Goal: Transaction & Acquisition: Purchase product/service

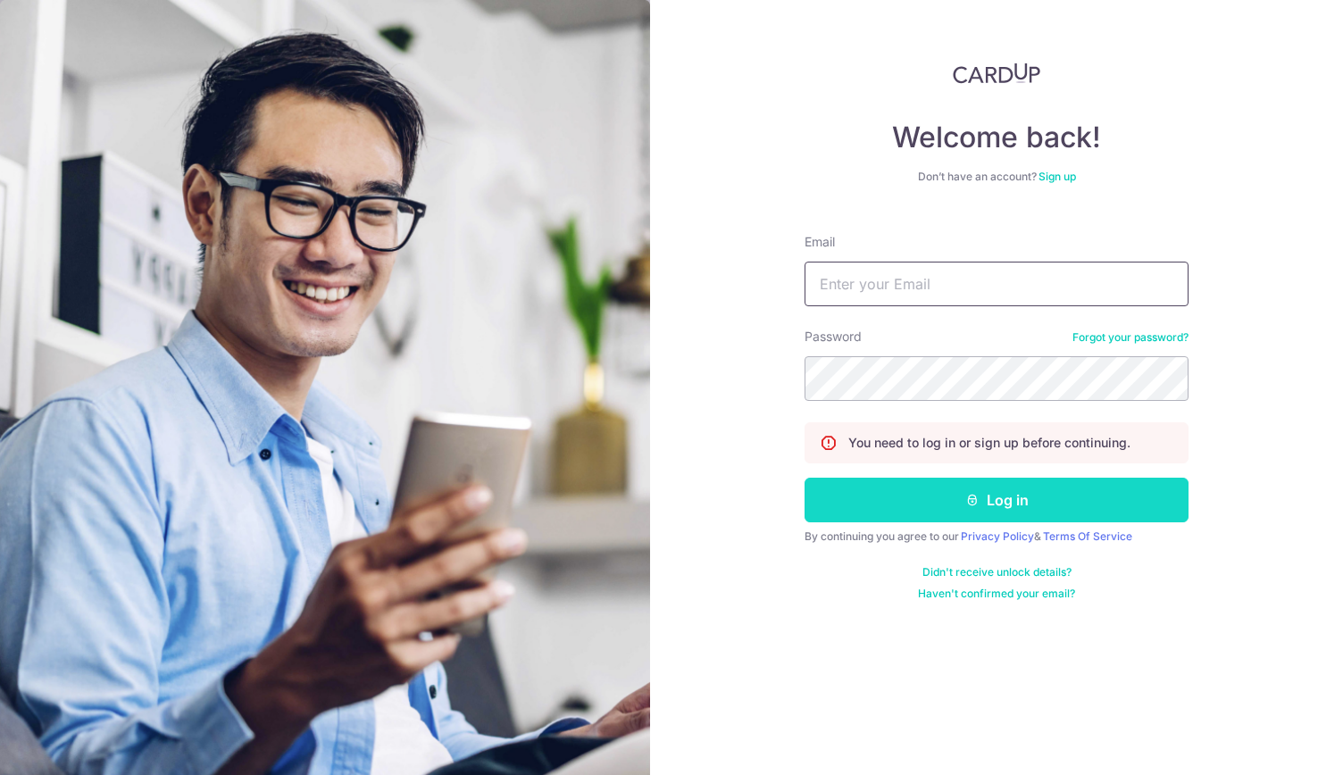
type input "chinweikue@outlook.com"
click at [891, 504] on button "Log in" at bounding box center [996, 500] width 384 height 45
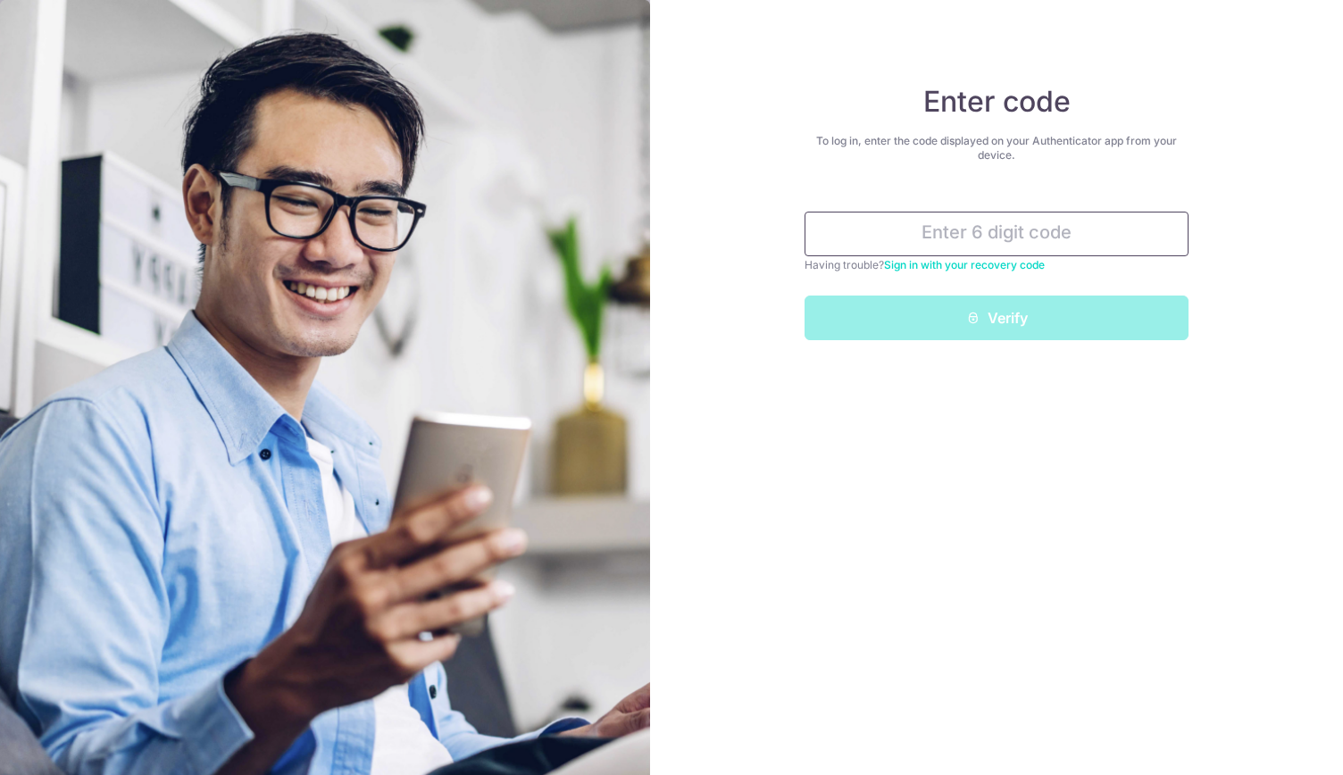
click at [1016, 240] on input "text" at bounding box center [996, 234] width 384 height 45
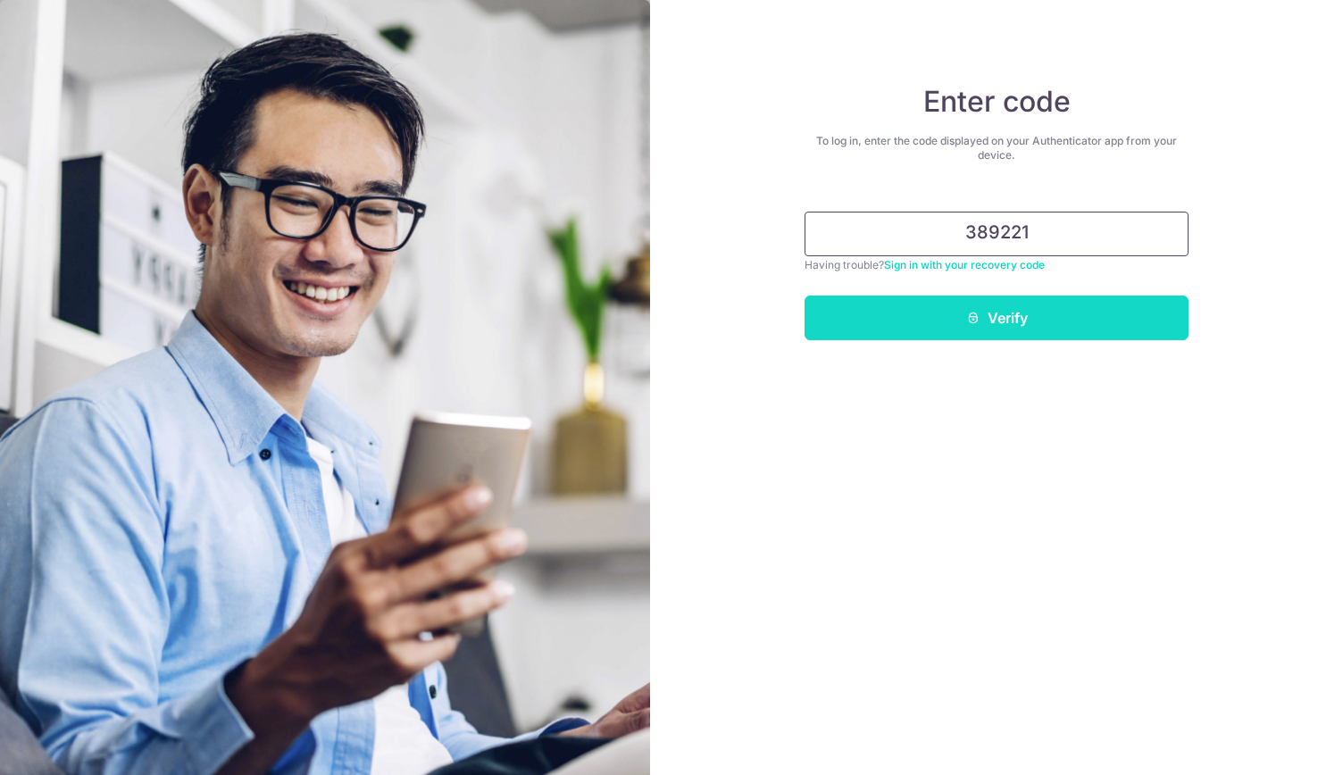
type input "389221"
click at [1037, 310] on button "Verify" at bounding box center [996, 318] width 384 height 45
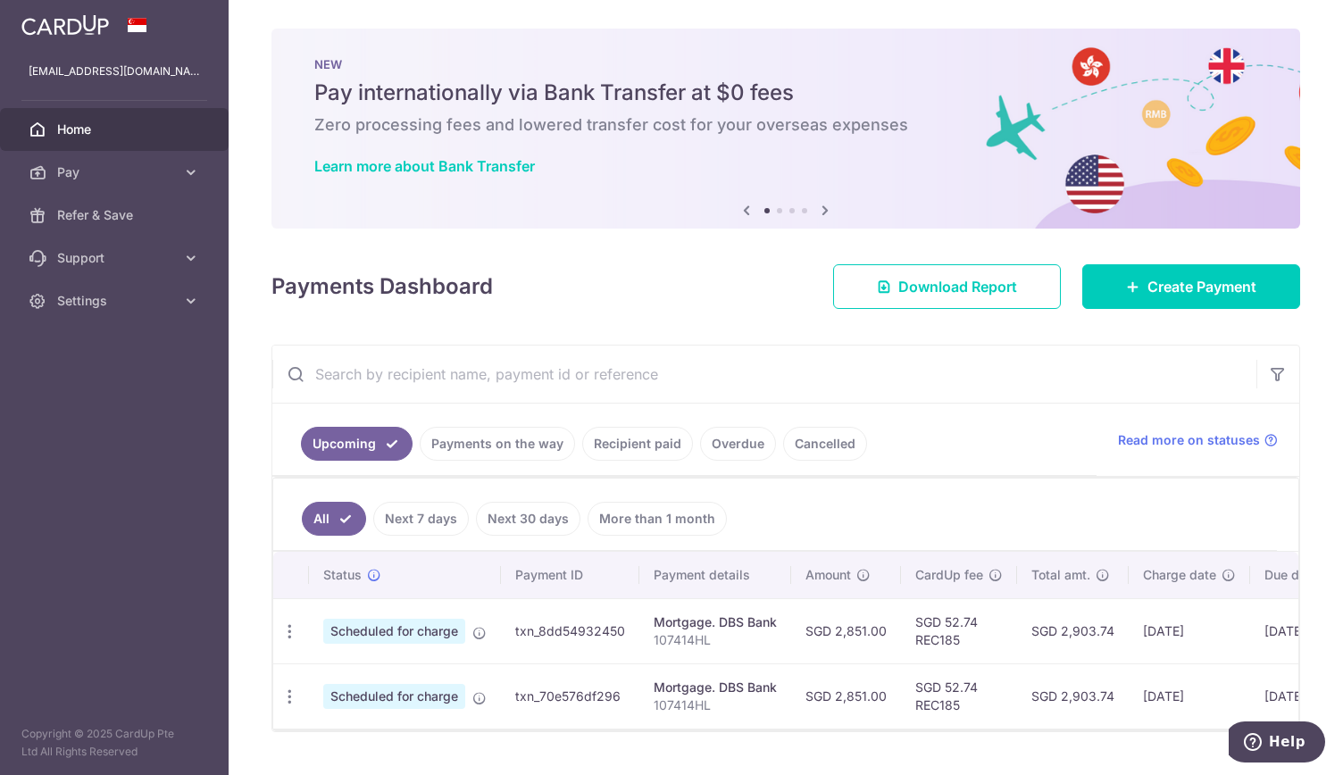
scroll to position [44, 0]
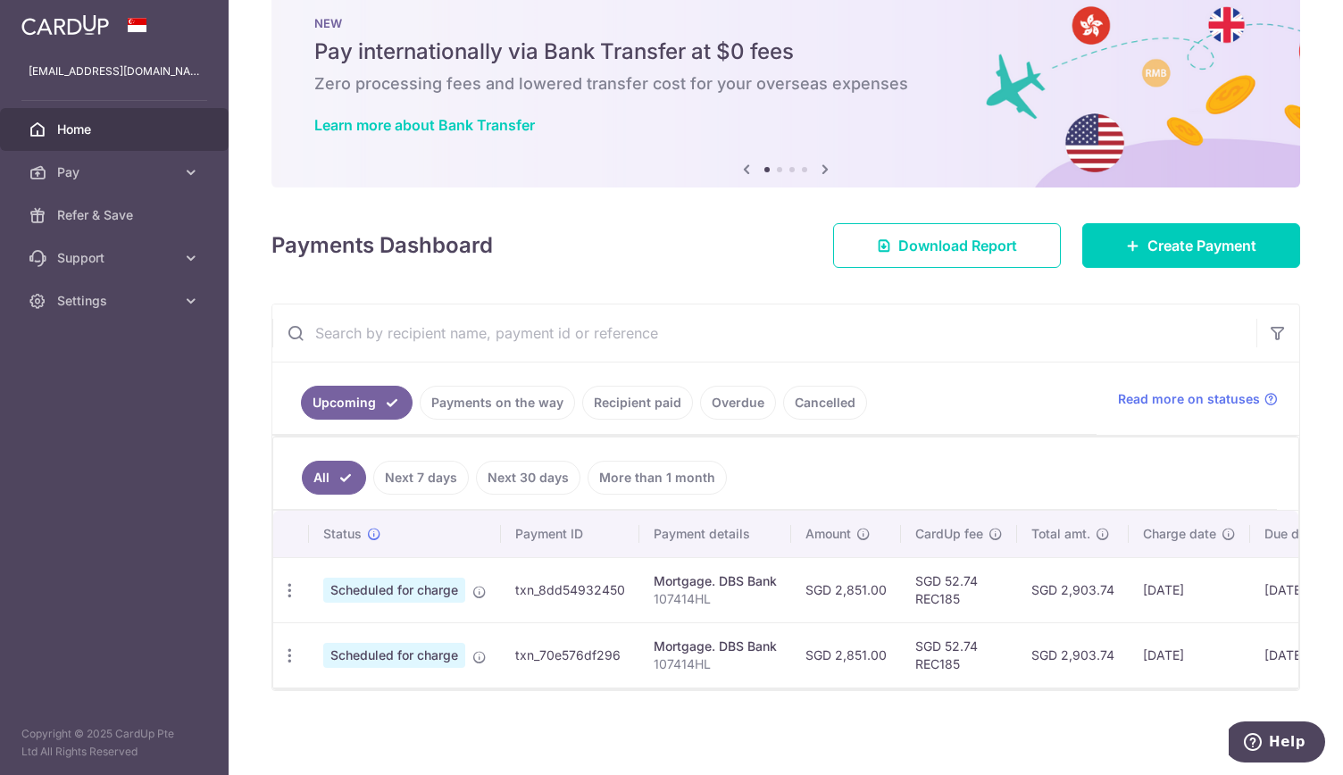
click at [519, 401] on link "Payments on the way" at bounding box center [497, 403] width 155 height 34
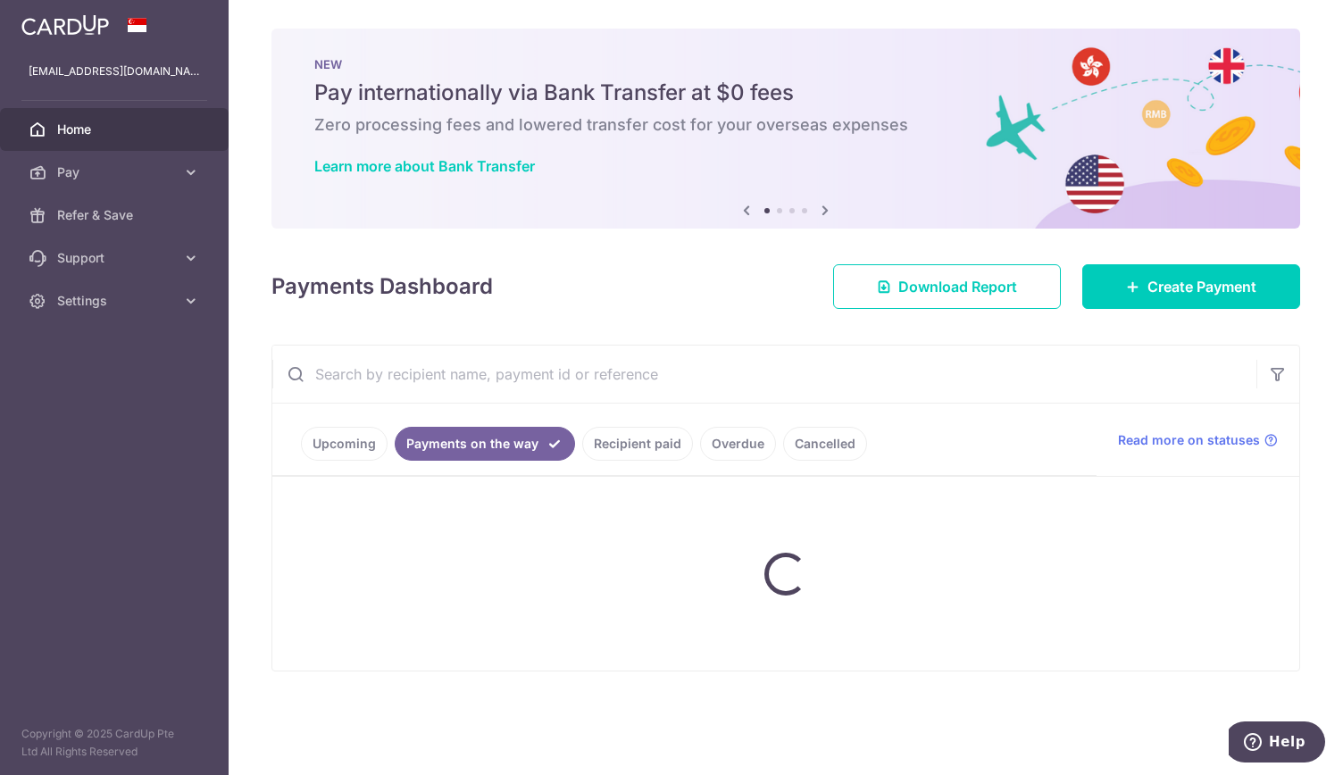
scroll to position [0, 0]
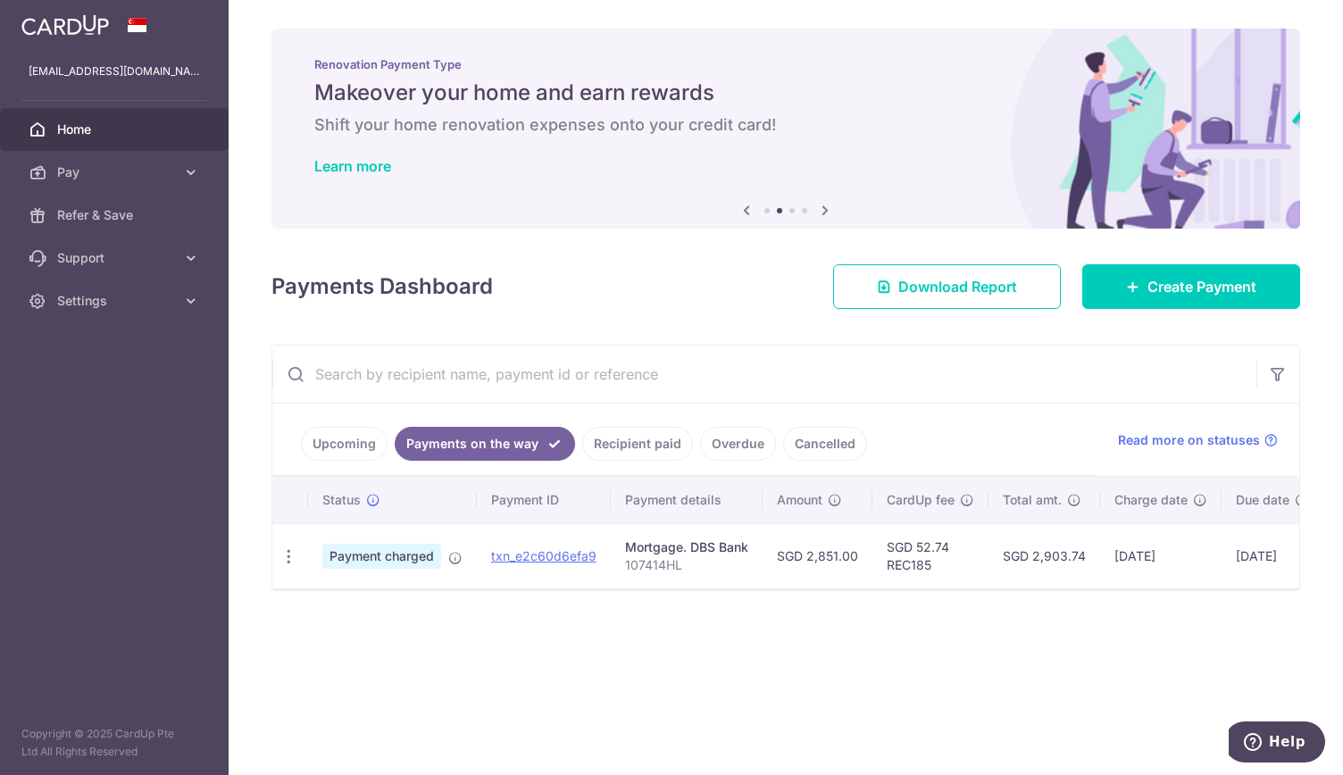
click at [619, 440] on link "Recipient paid" at bounding box center [637, 444] width 111 height 34
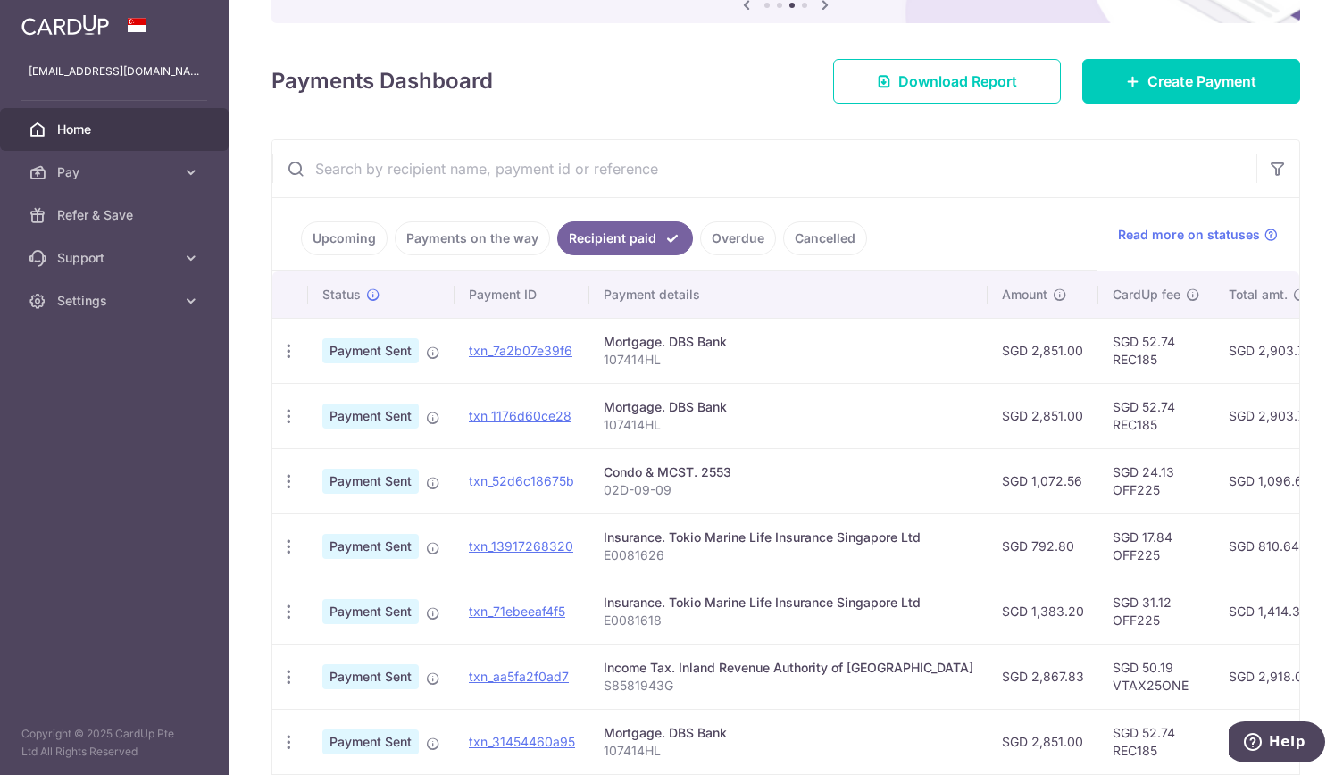
click at [694, 473] on div "Condo & MCST. 2553" at bounding box center [789, 472] width 370 height 18
click at [195, 169] on icon at bounding box center [191, 172] width 18 height 18
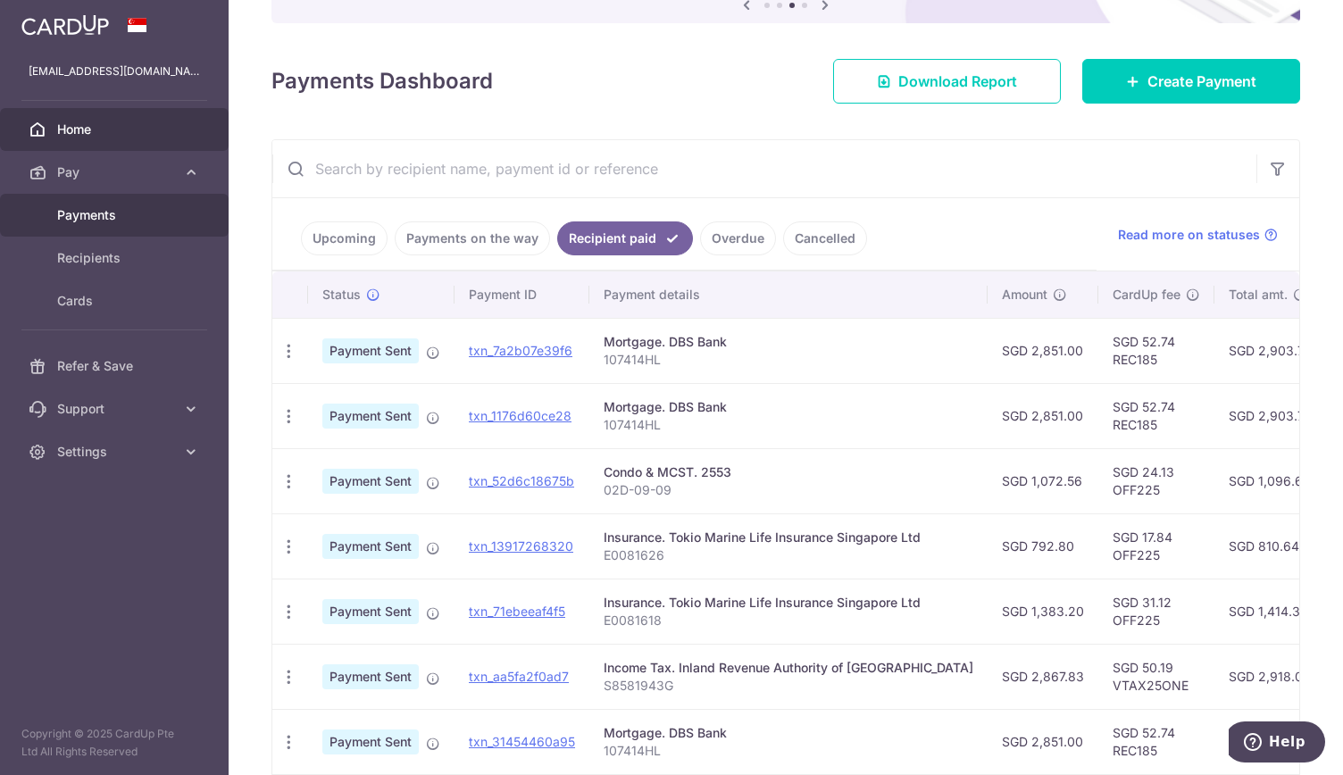
click at [106, 213] on span "Payments" at bounding box center [116, 215] width 118 height 18
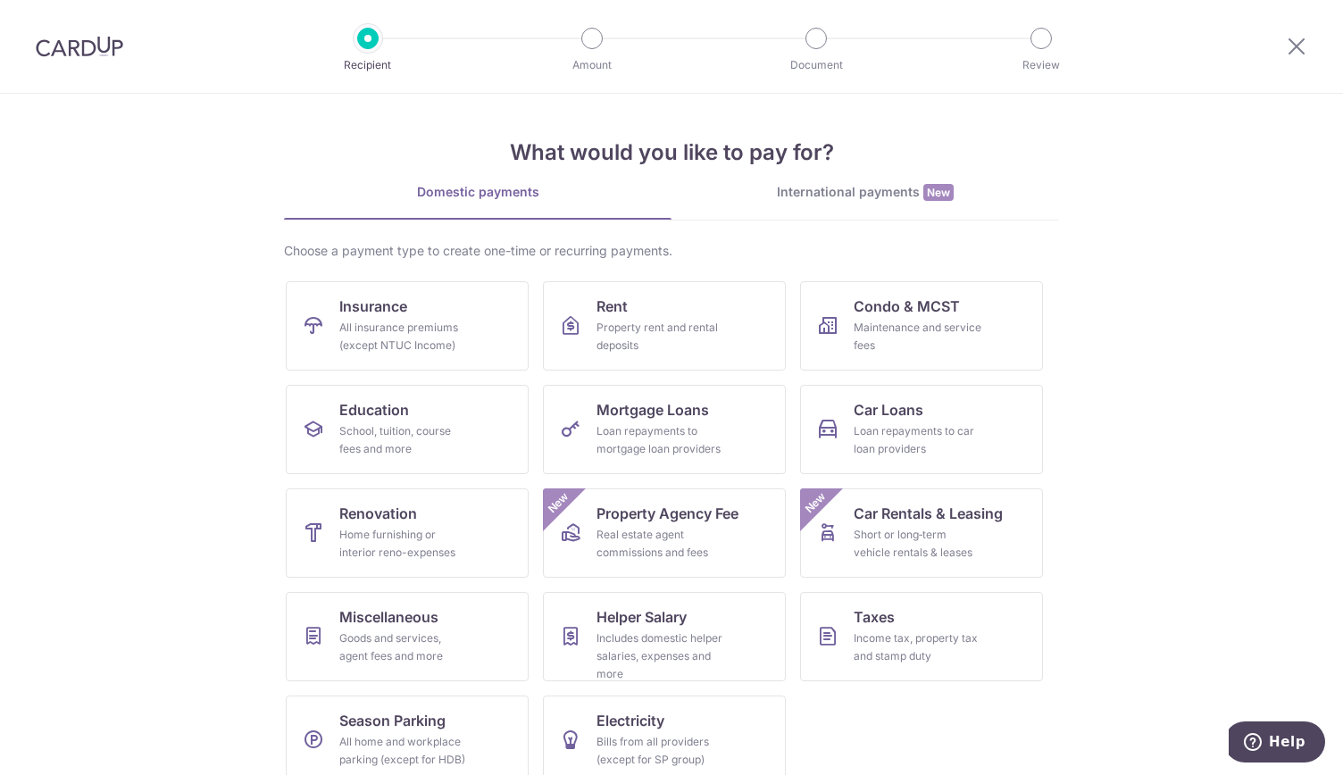
scroll to position [23, 0]
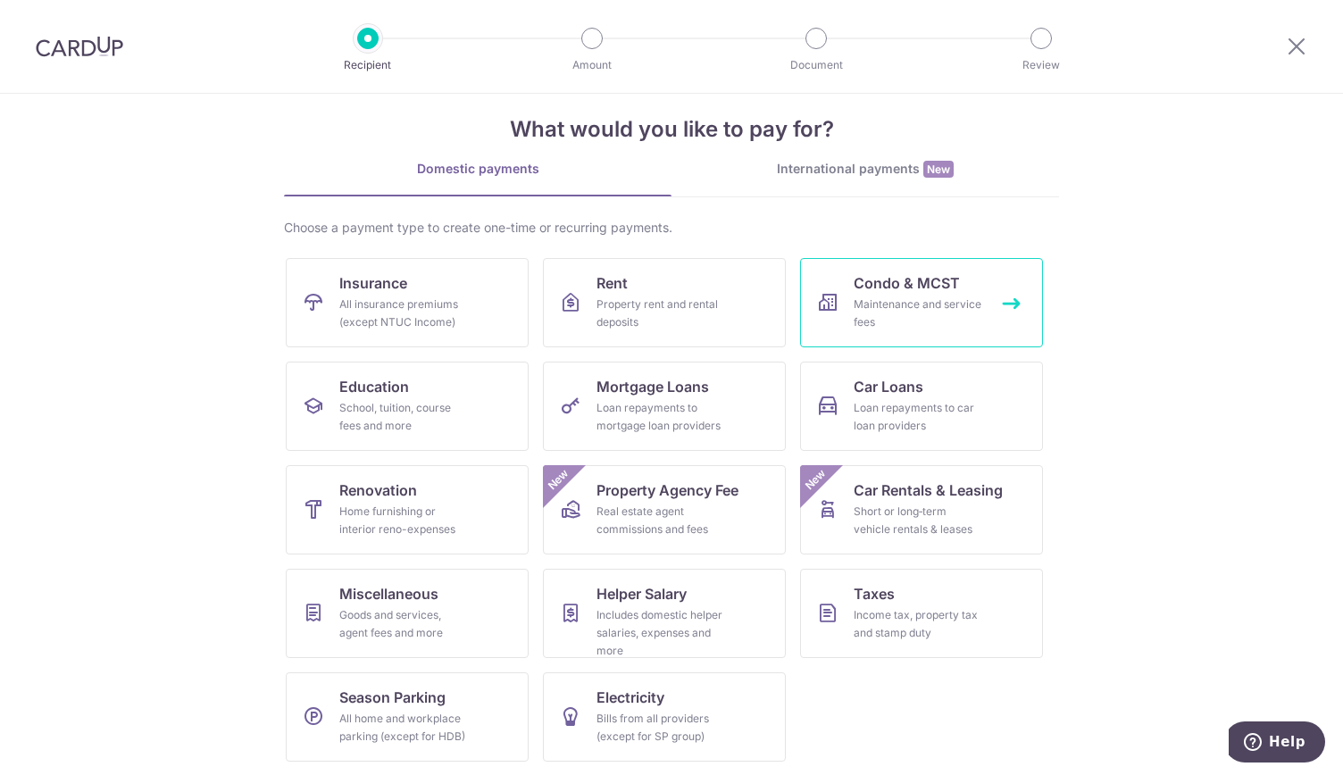
click at [920, 285] on span "Condo & MCST" at bounding box center [907, 282] width 106 height 21
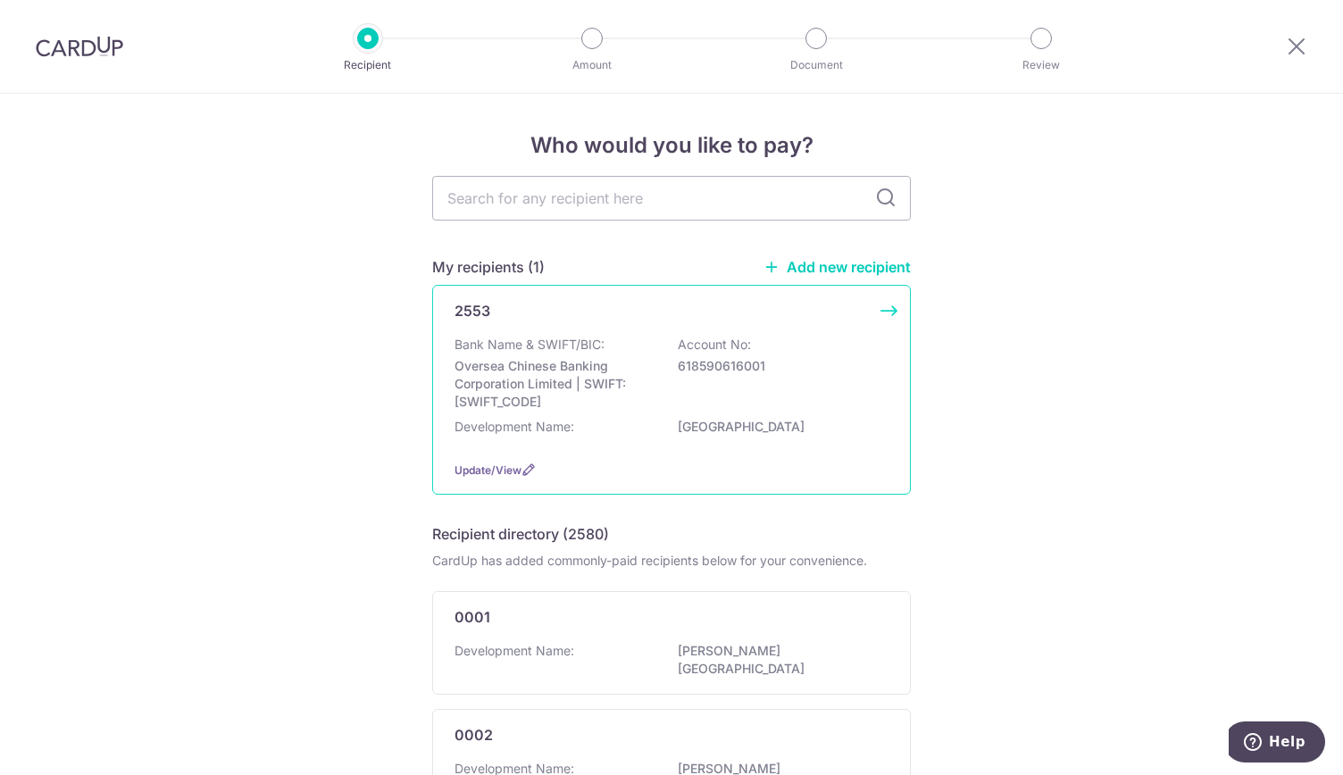
click at [886, 314] on div "2553 Bank Name & SWIFT/BIC: Oversea Chinese Banking Corporation Limited | SWIFT…" at bounding box center [671, 390] width 479 height 210
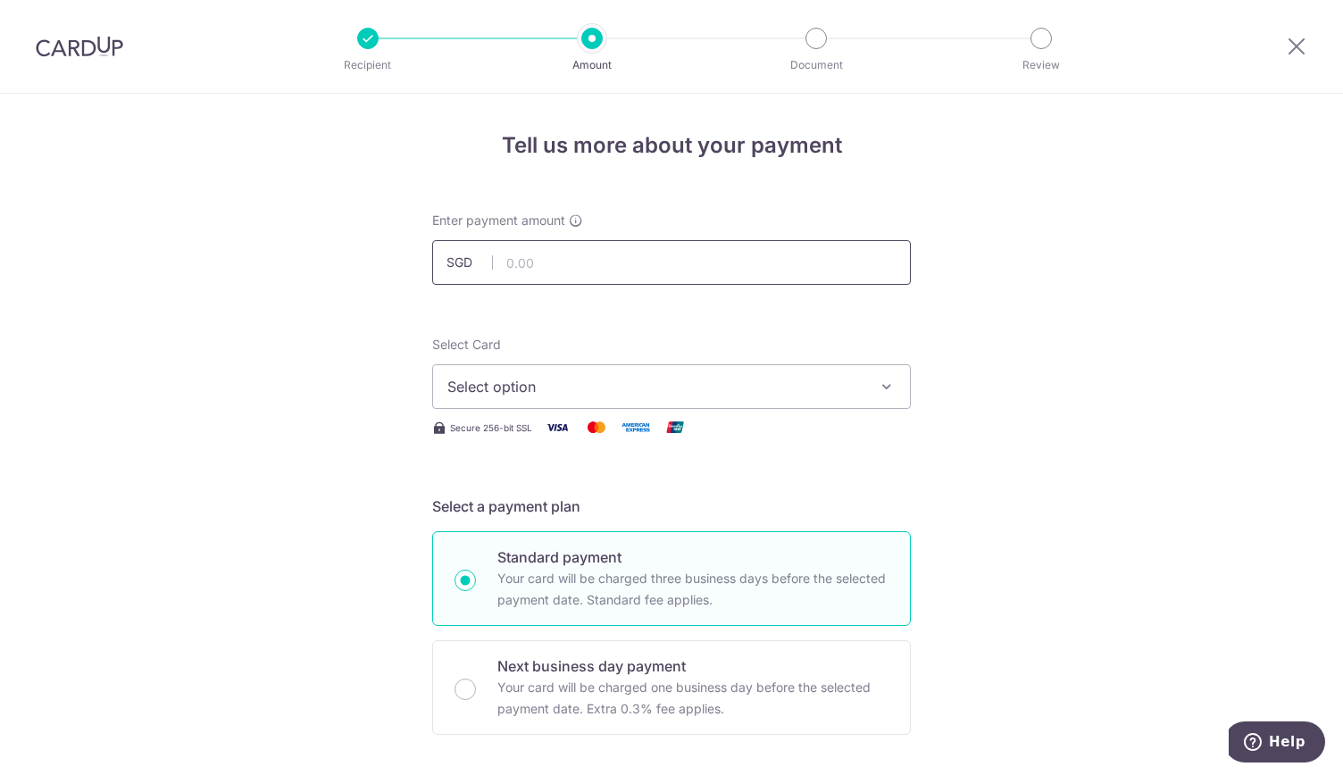
click at [544, 269] on input "text" at bounding box center [671, 262] width 479 height 45
type input "1,072.56"
click at [590, 377] on span "Select option" at bounding box center [655, 386] width 416 height 21
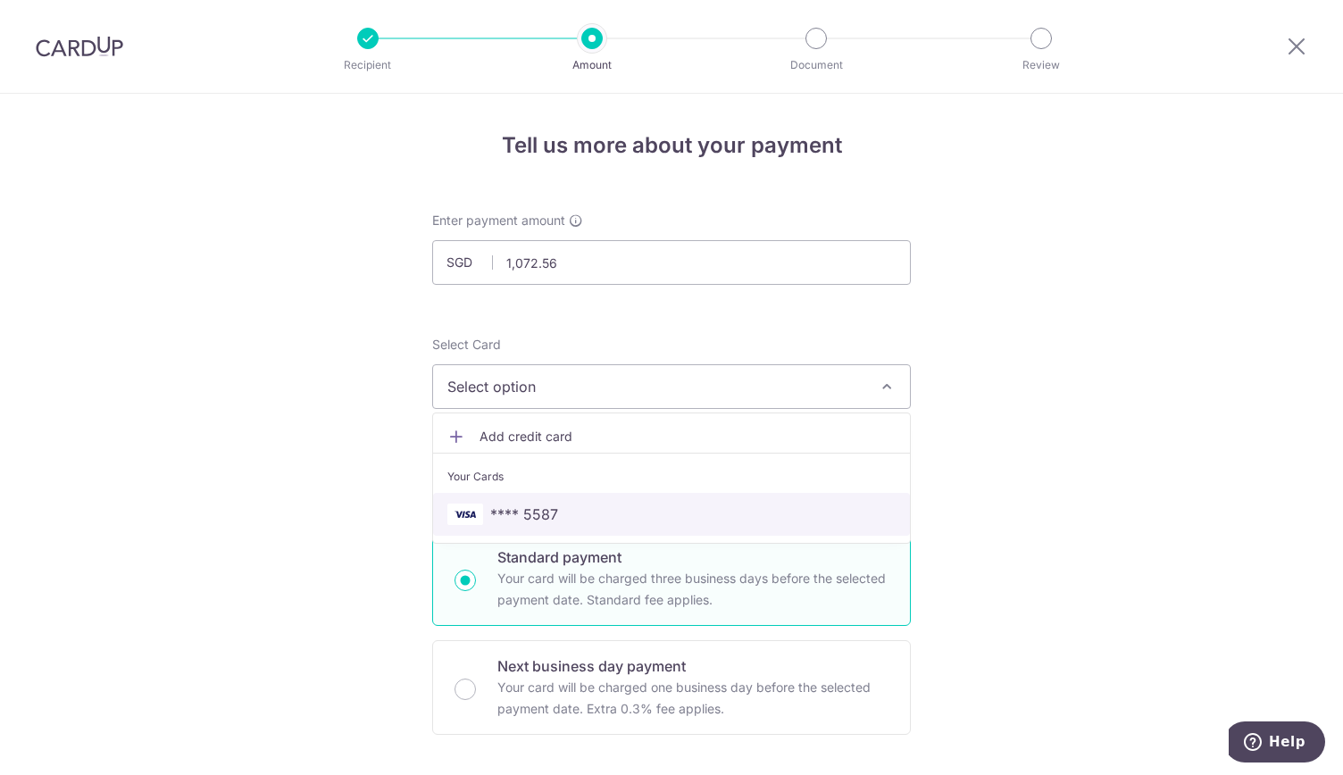
click at [571, 511] on span "**** 5587" at bounding box center [671, 514] width 448 height 21
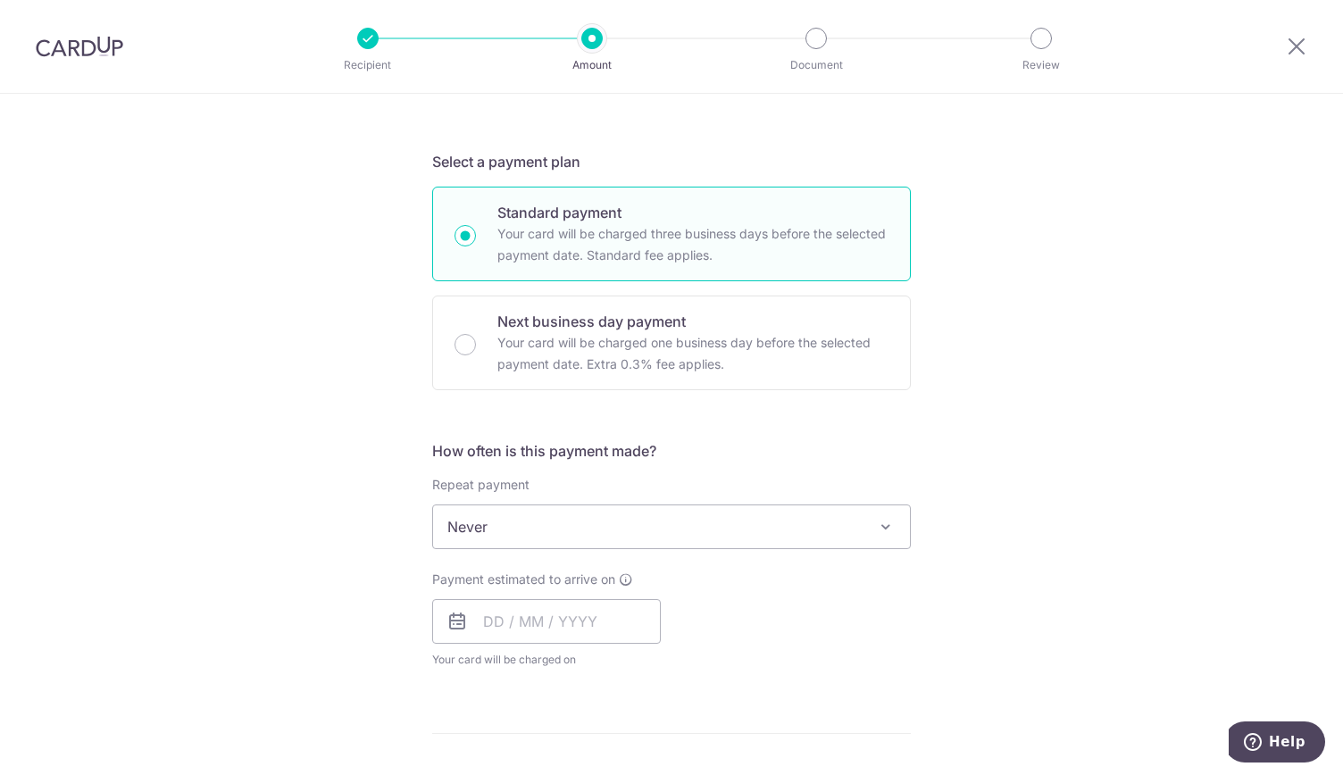
scroll to position [350, 0]
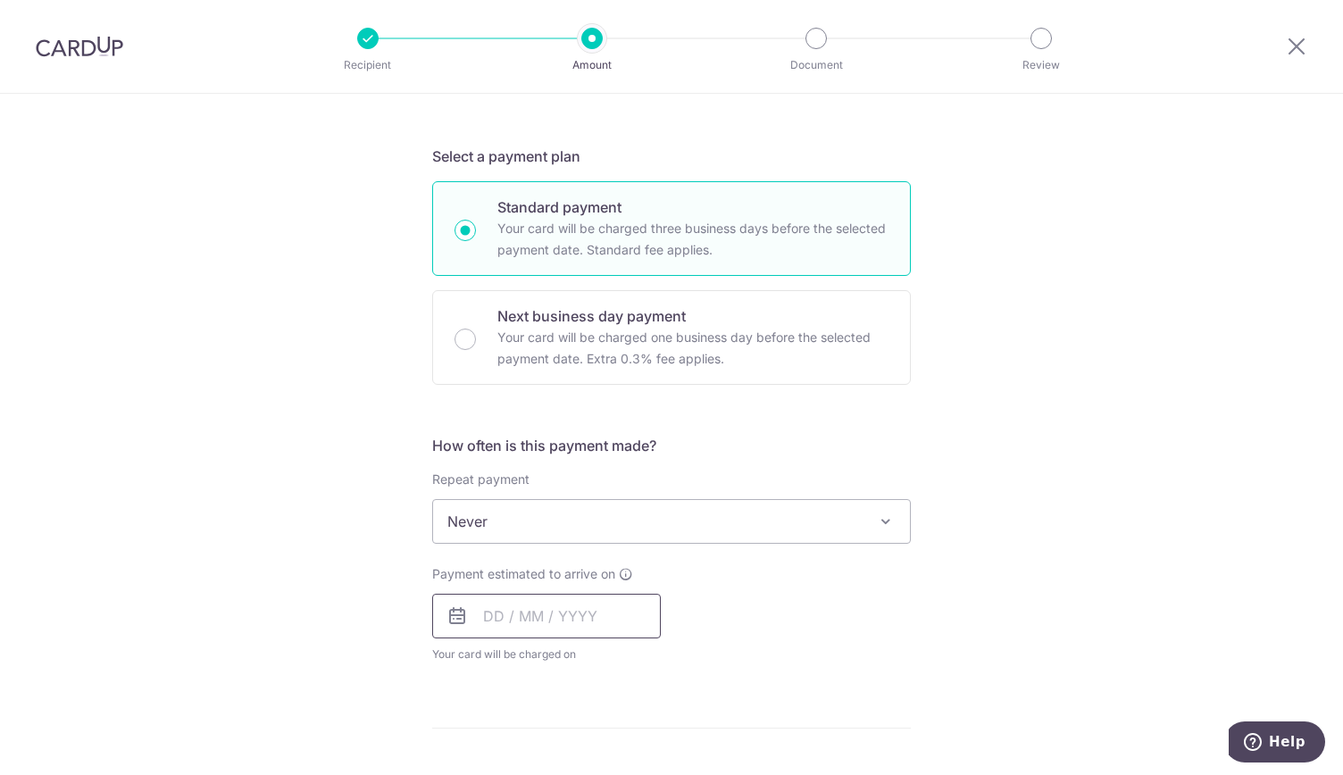
click at [535, 618] on input "text" at bounding box center [546, 616] width 229 height 45
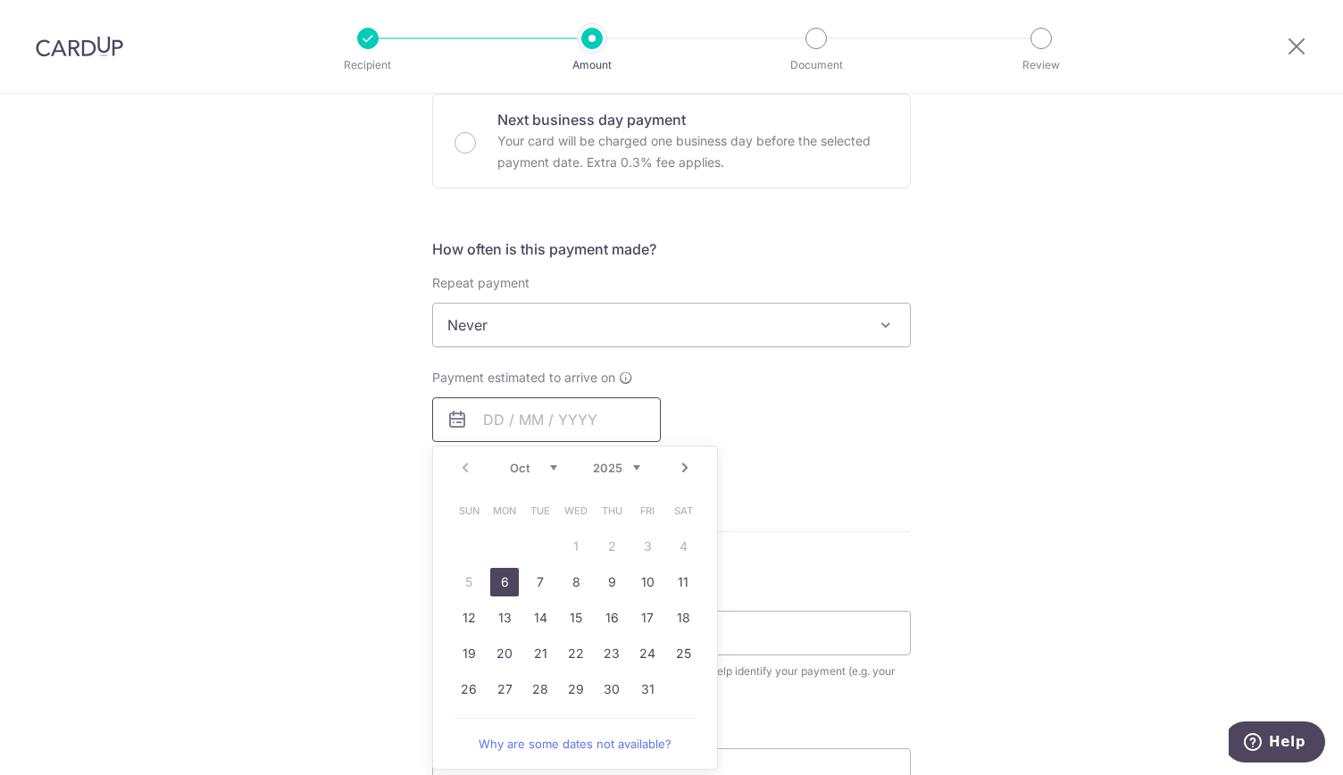
scroll to position [561, 0]
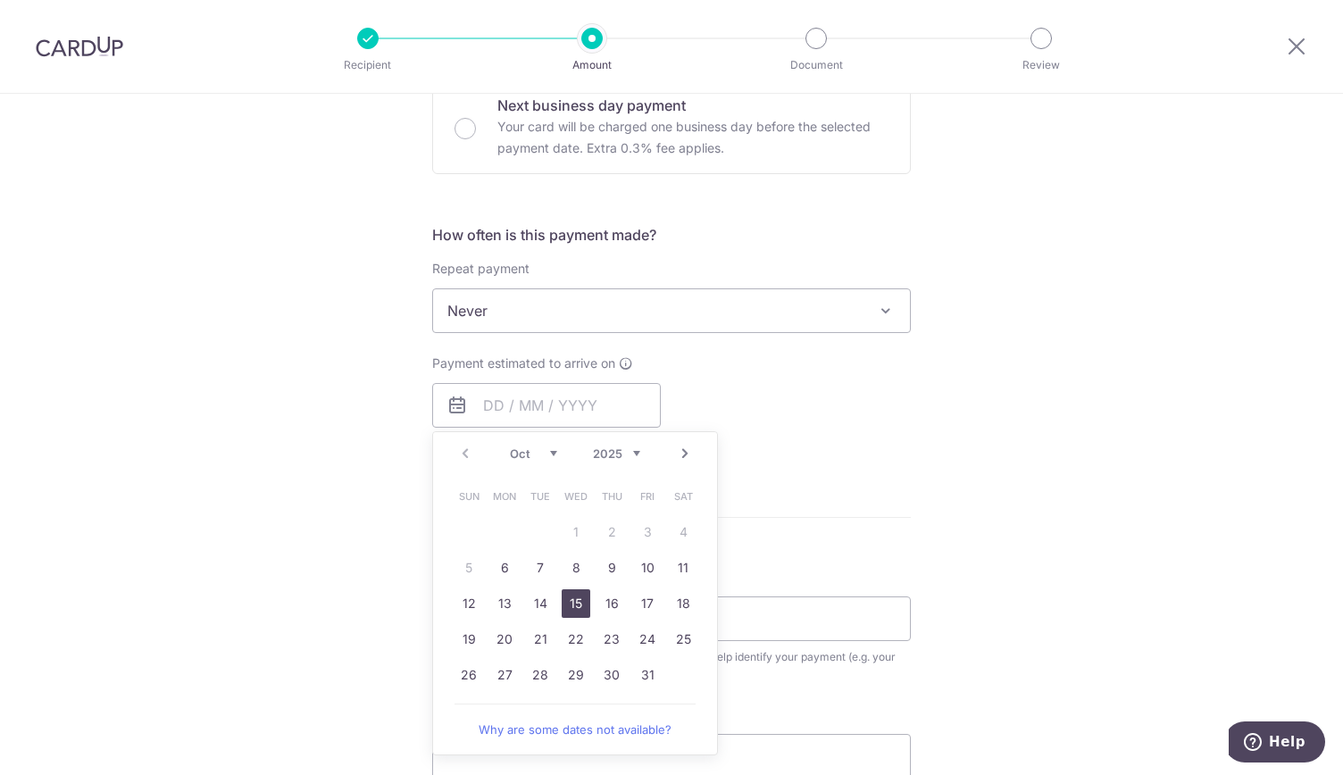
click at [574, 605] on link "15" at bounding box center [576, 603] width 29 height 29
type input "[DATE]"
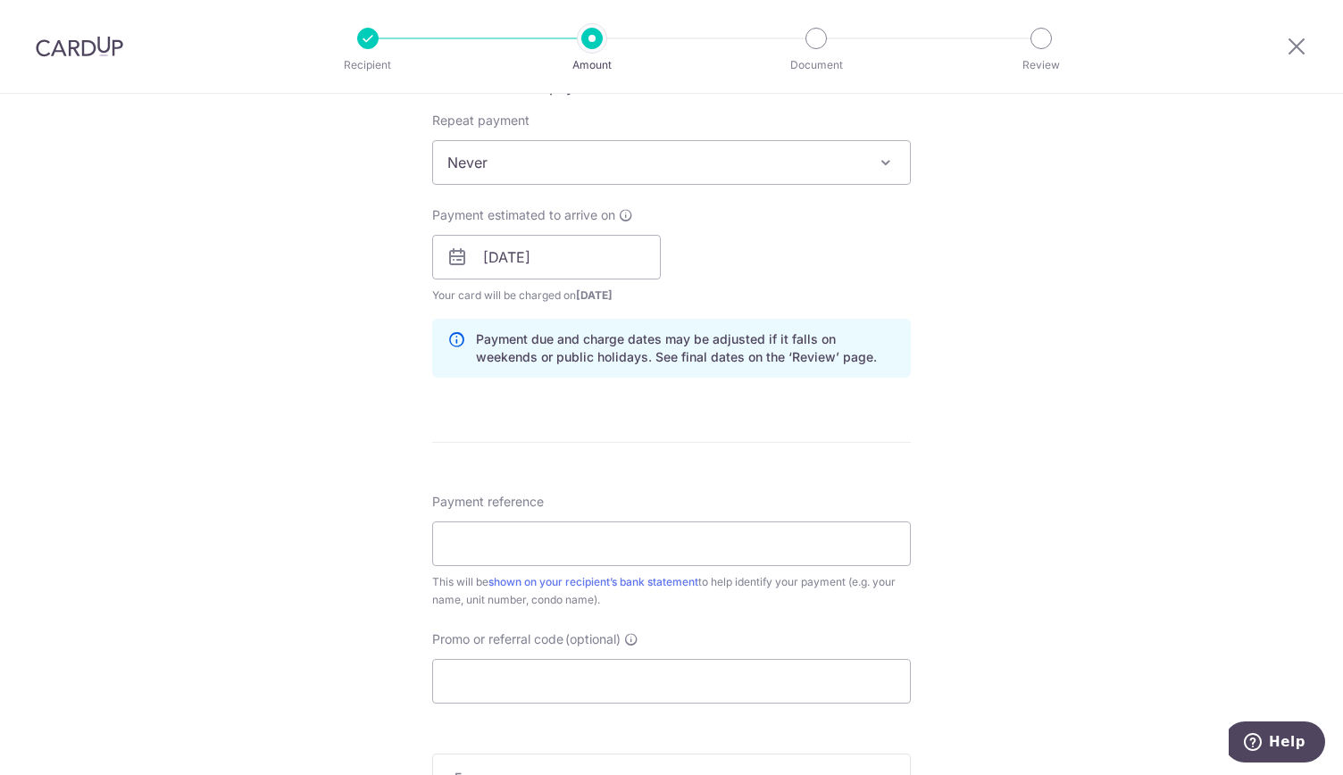
scroll to position [710, 0]
click at [625, 551] on input "Payment reference" at bounding box center [671, 543] width 479 height 45
type input "02D-09-09"
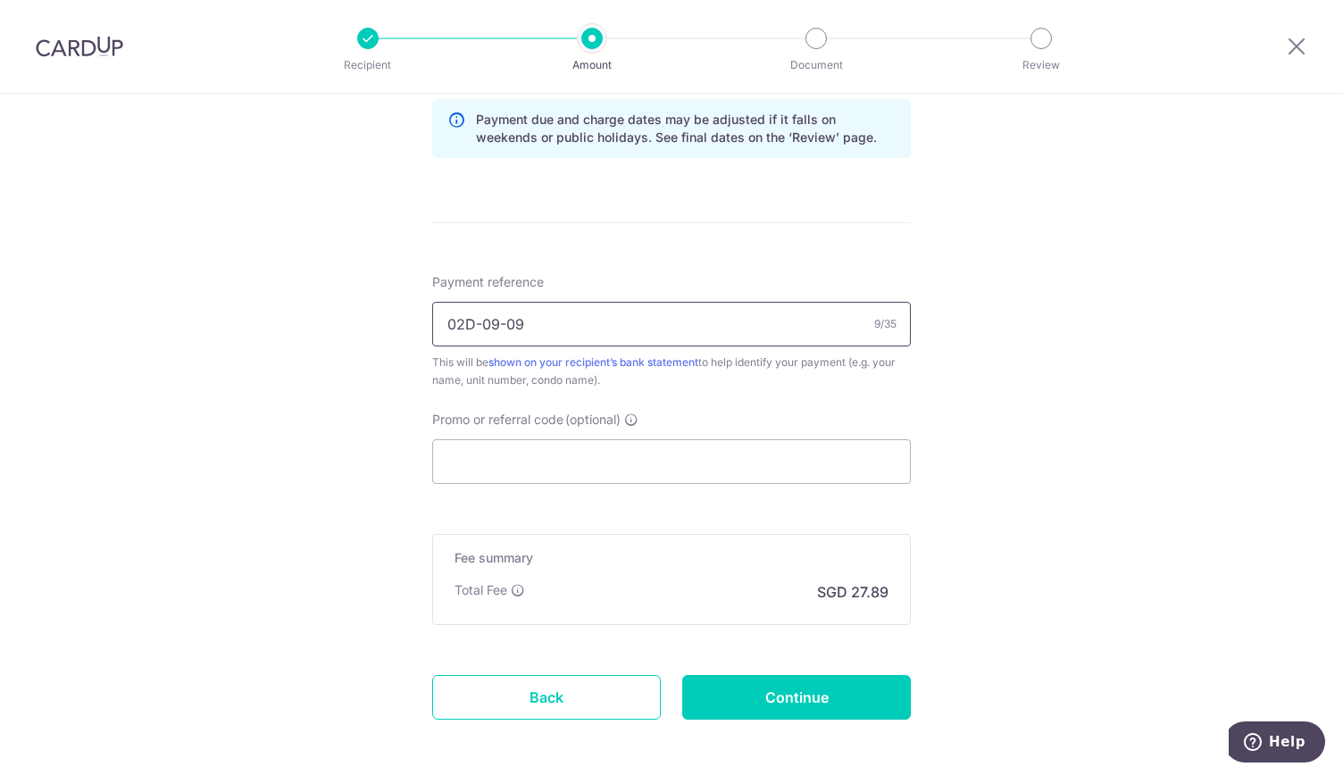
scroll to position [929, 0]
type input ">"
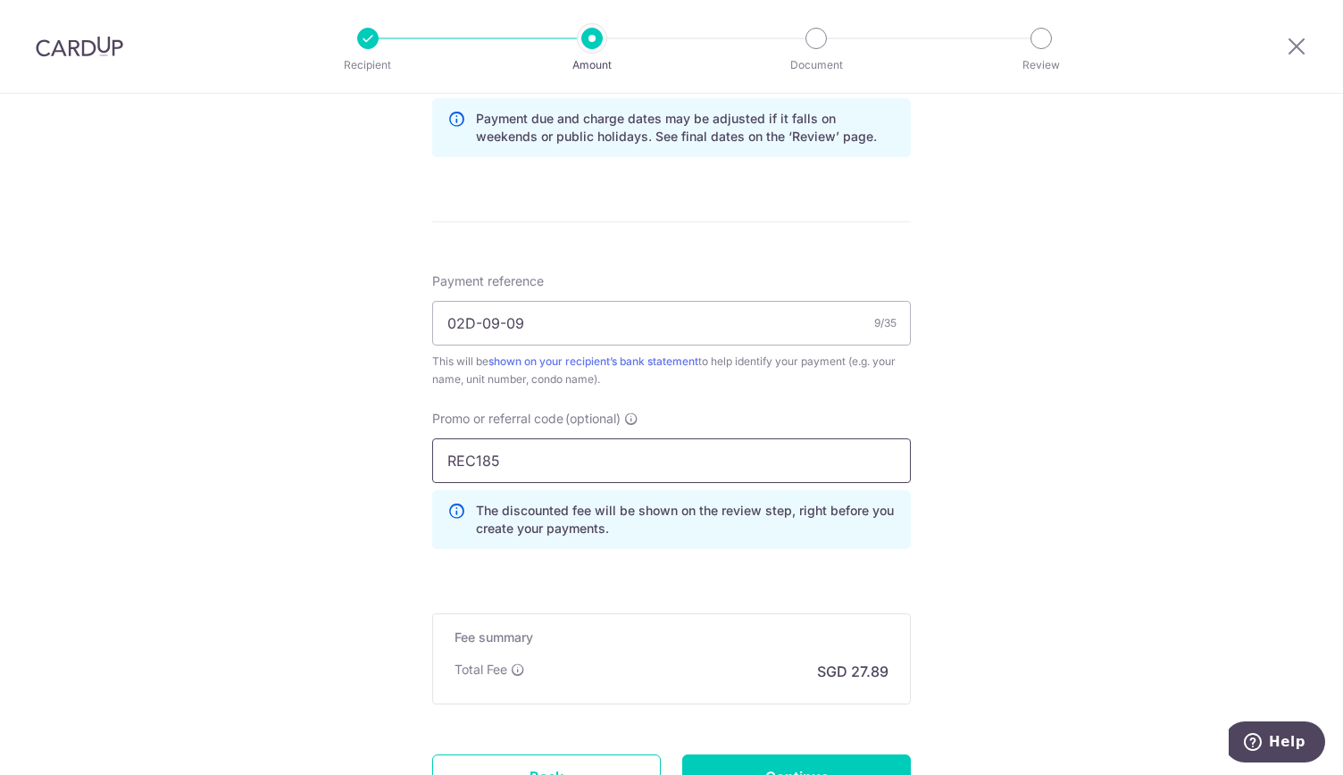
type input "REC185"
click at [1017, 513] on div "Tell us more about your payment Enter payment amount SGD 1,072.56 1072.56 Selec…" at bounding box center [671, 48] width 1343 height 1769
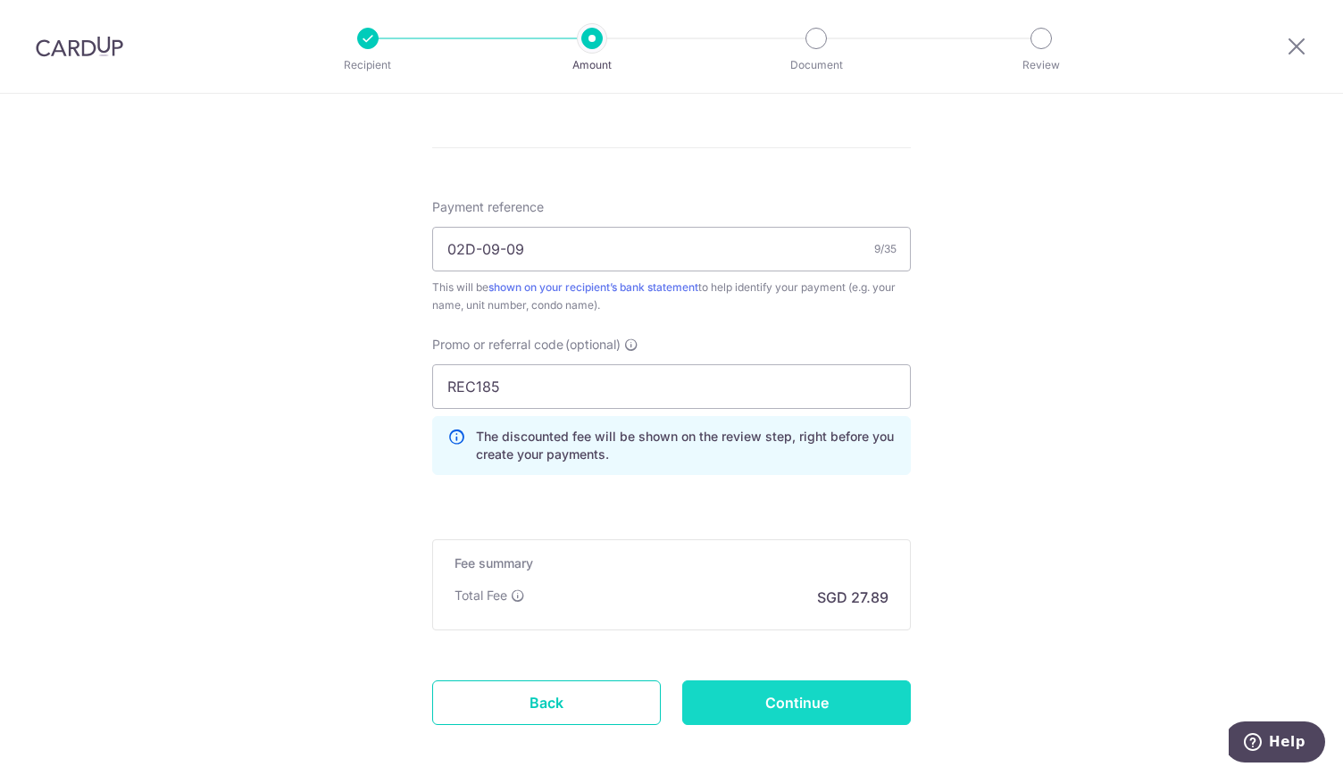
click at [811, 688] on input "Continue" at bounding box center [796, 702] width 229 height 45
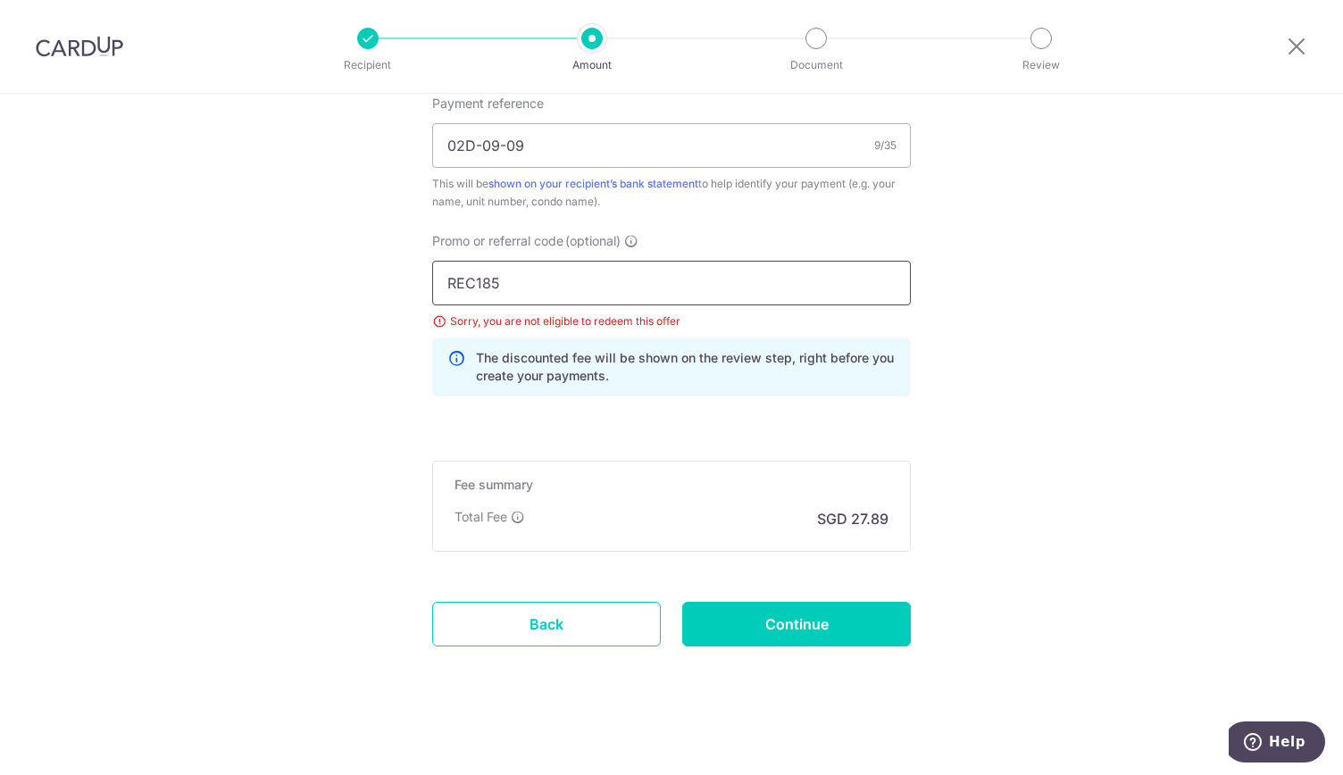
click at [521, 285] on input "REC185" at bounding box center [671, 283] width 479 height 45
type input "R"
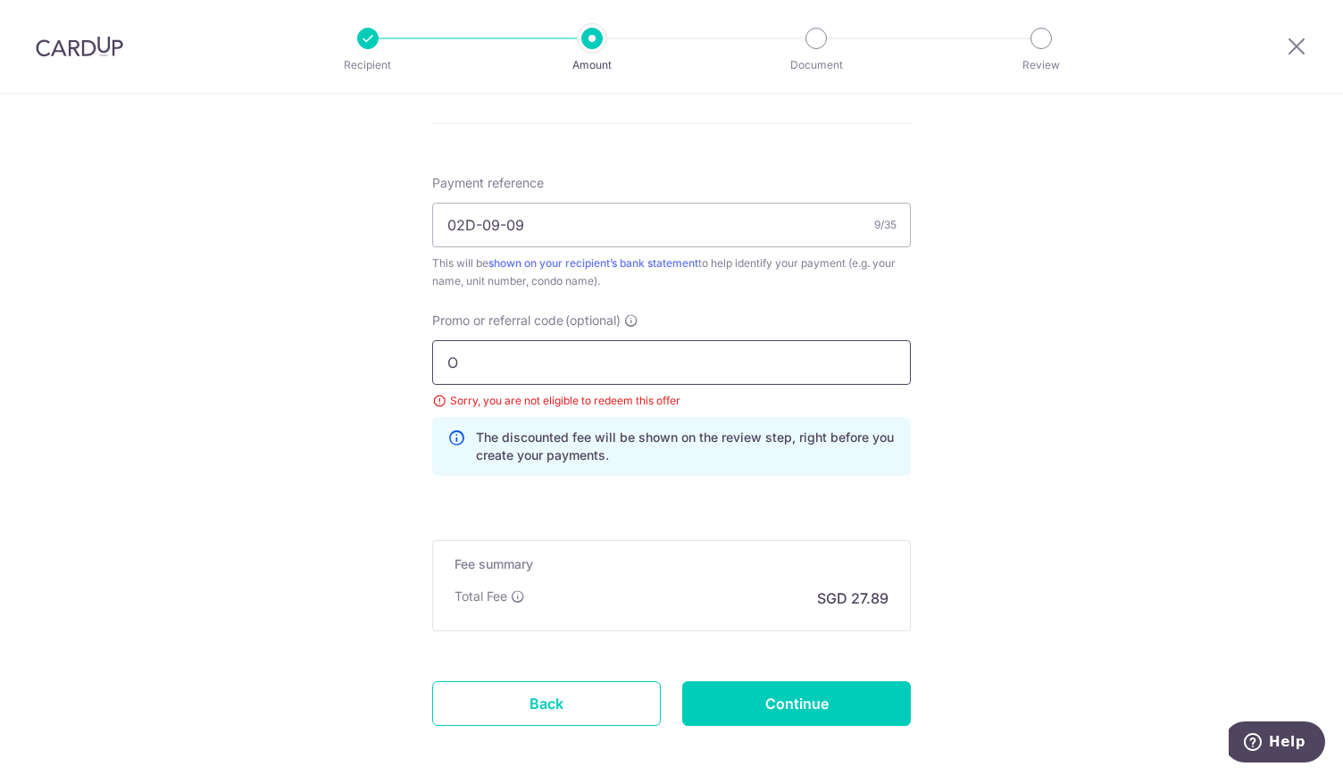
scroll to position [1107, 0]
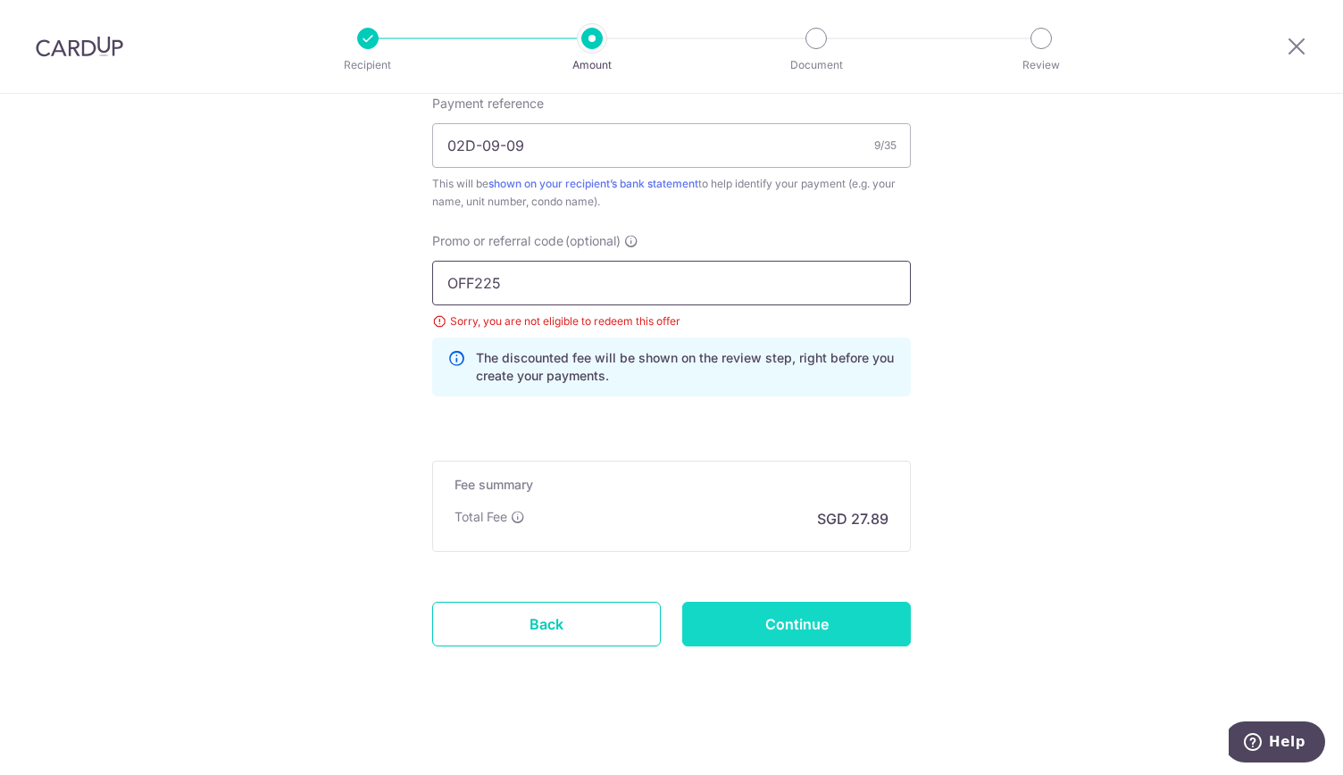
type input "OFF225"
click at [789, 612] on input "Continue" at bounding box center [796, 624] width 229 height 45
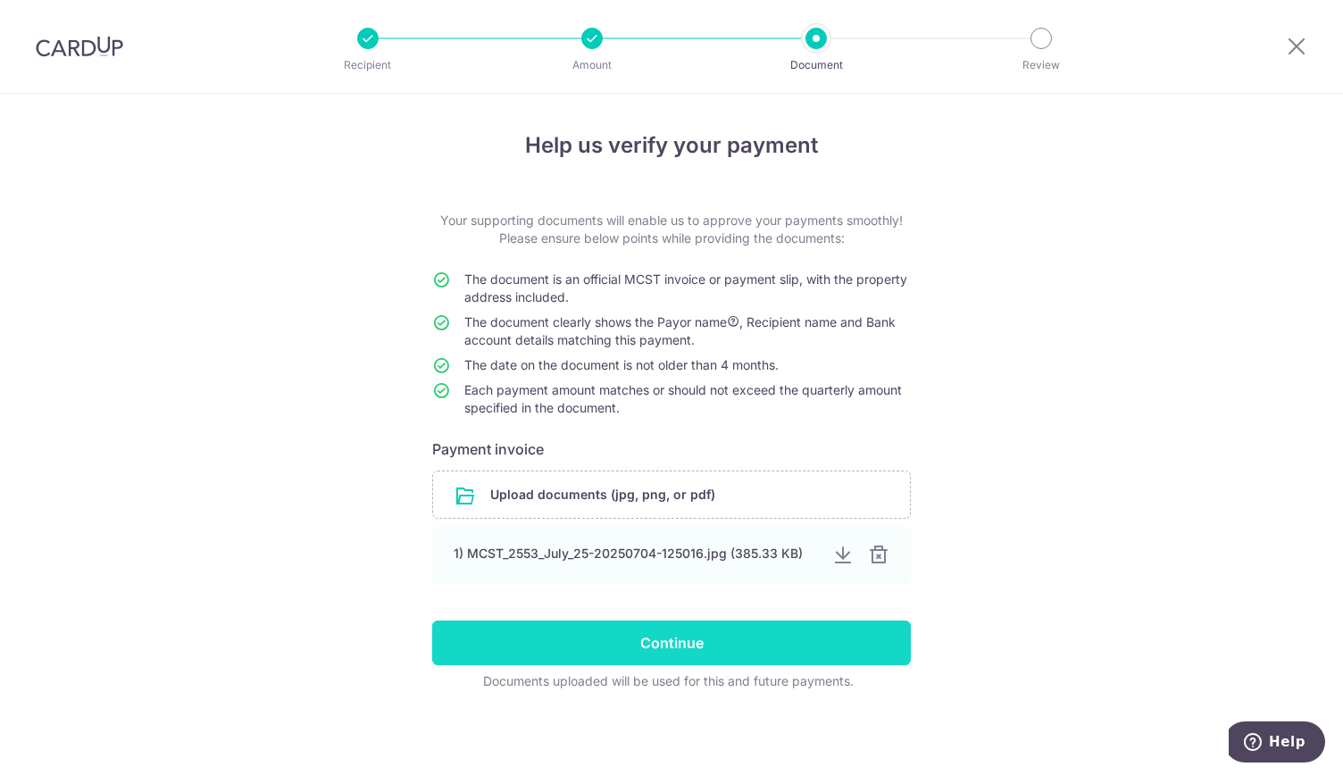
click at [672, 638] on input "Continue" at bounding box center [671, 643] width 479 height 45
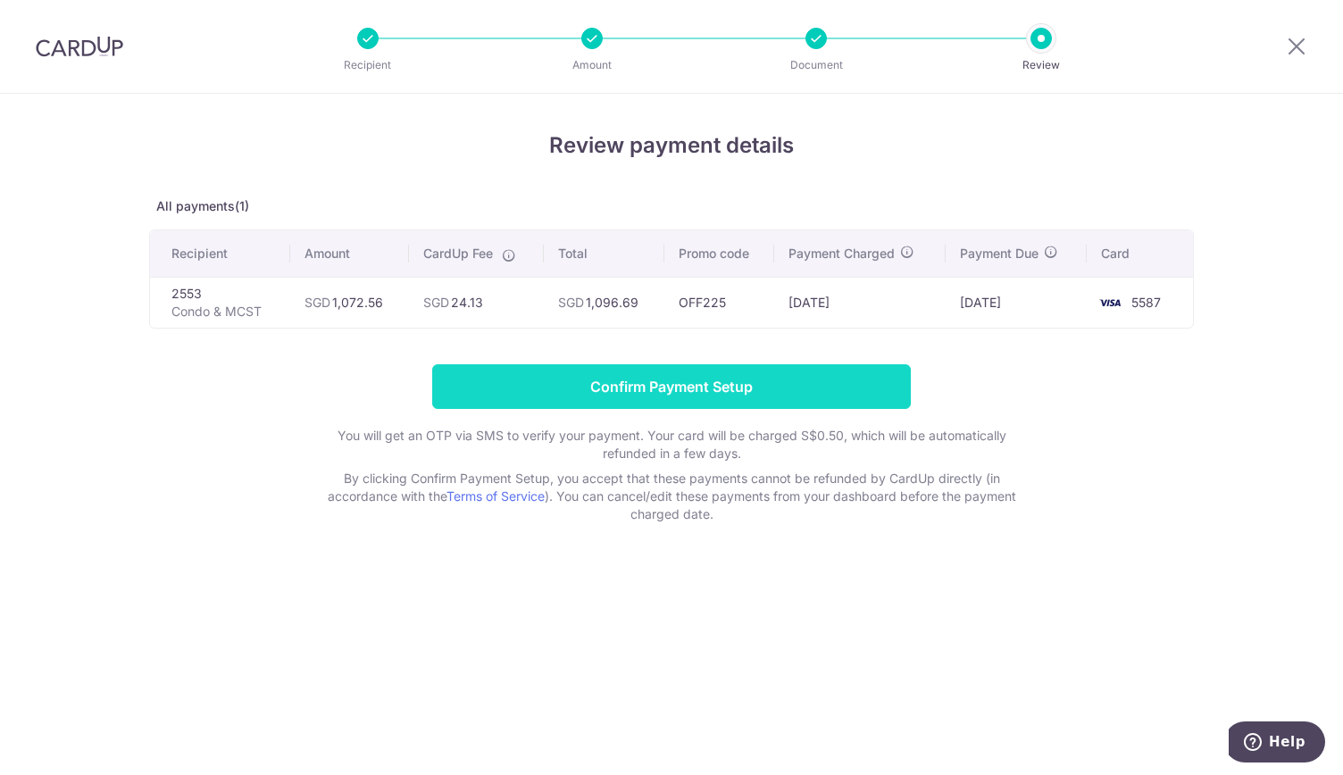
click at [654, 382] on input "Confirm Payment Setup" at bounding box center [671, 386] width 479 height 45
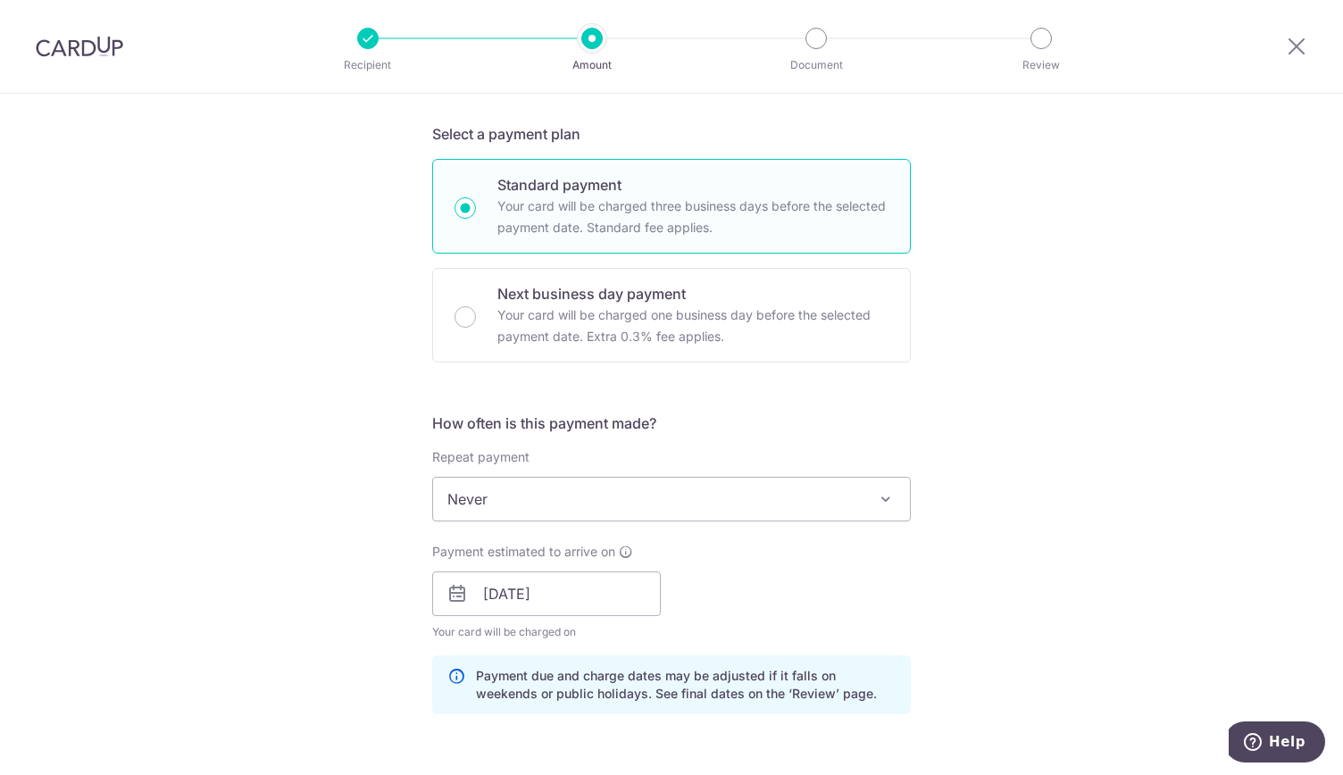
scroll to position [705, 0]
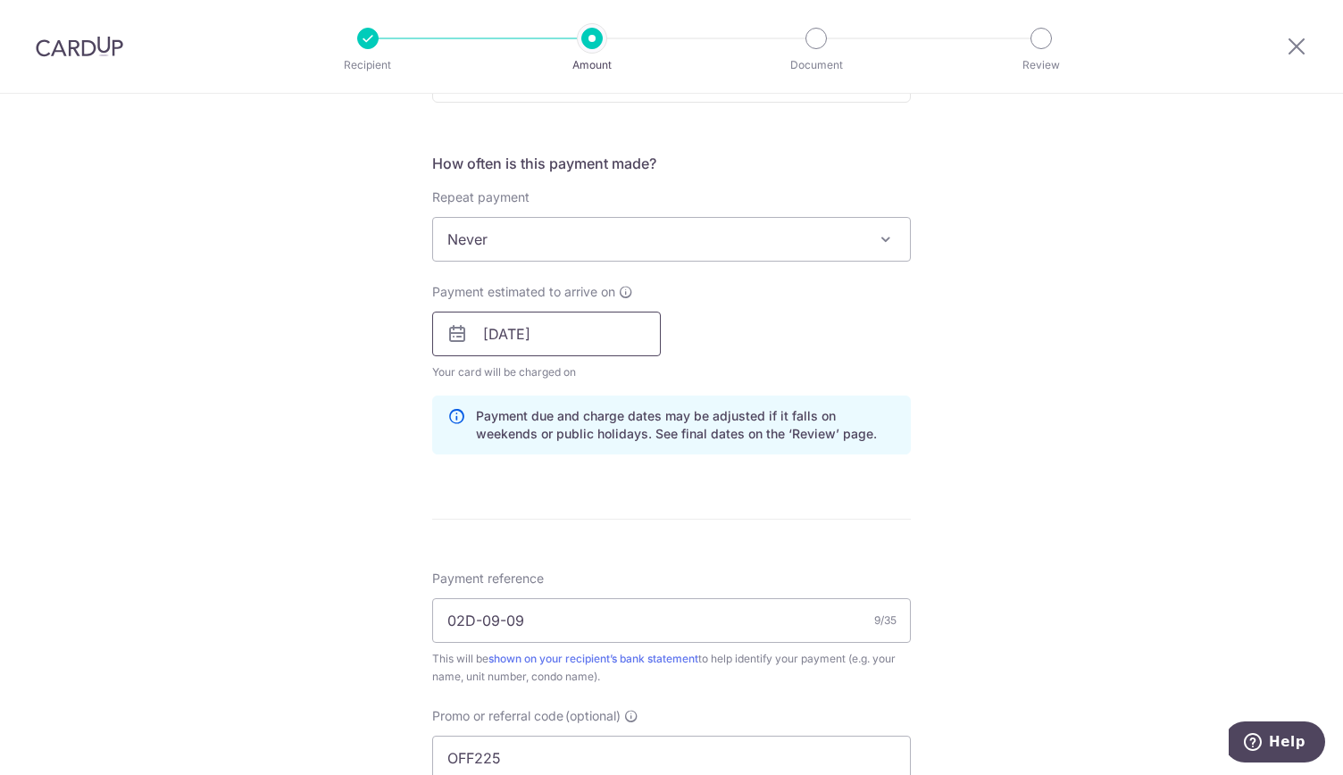
click at [595, 345] on input "15/10/2025" at bounding box center [546, 334] width 229 height 45
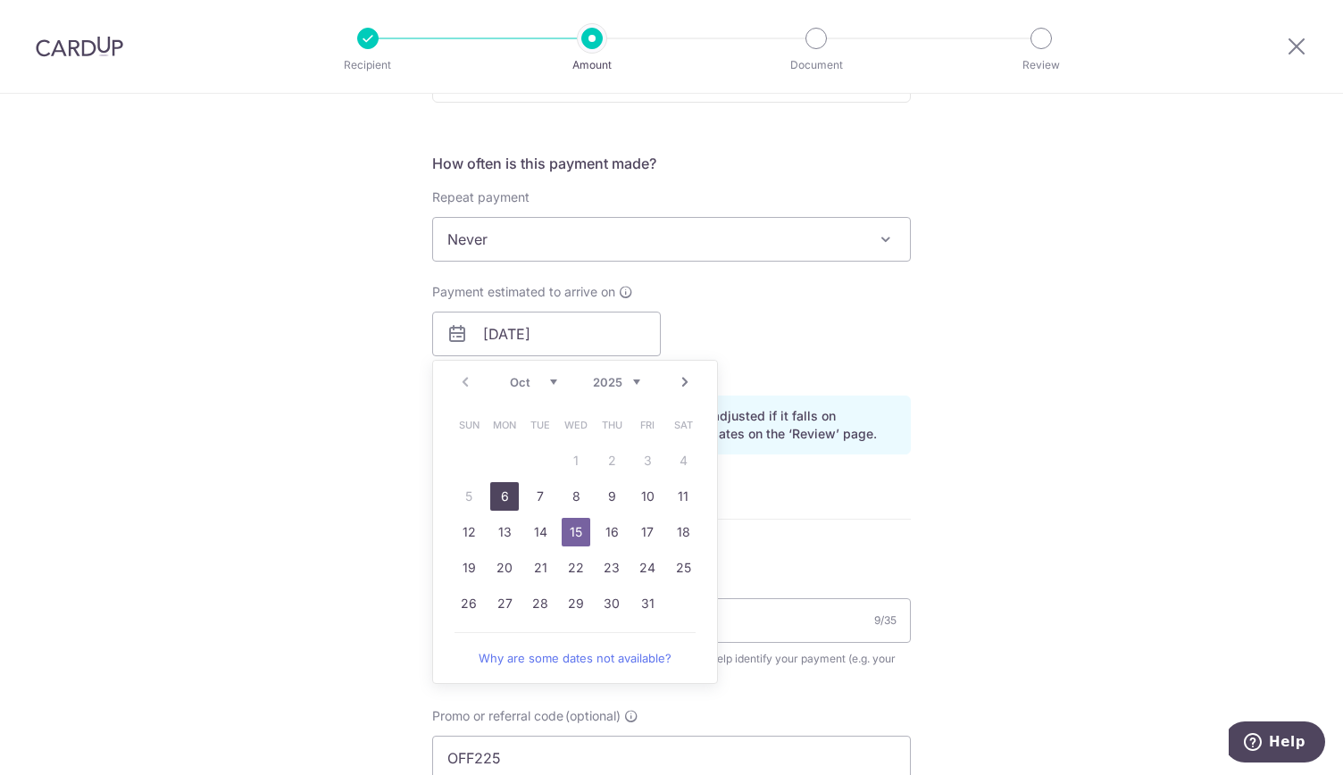
click at [504, 497] on link "6" at bounding box center [504, 496] width 29 height 29
type input "06/10/2025"
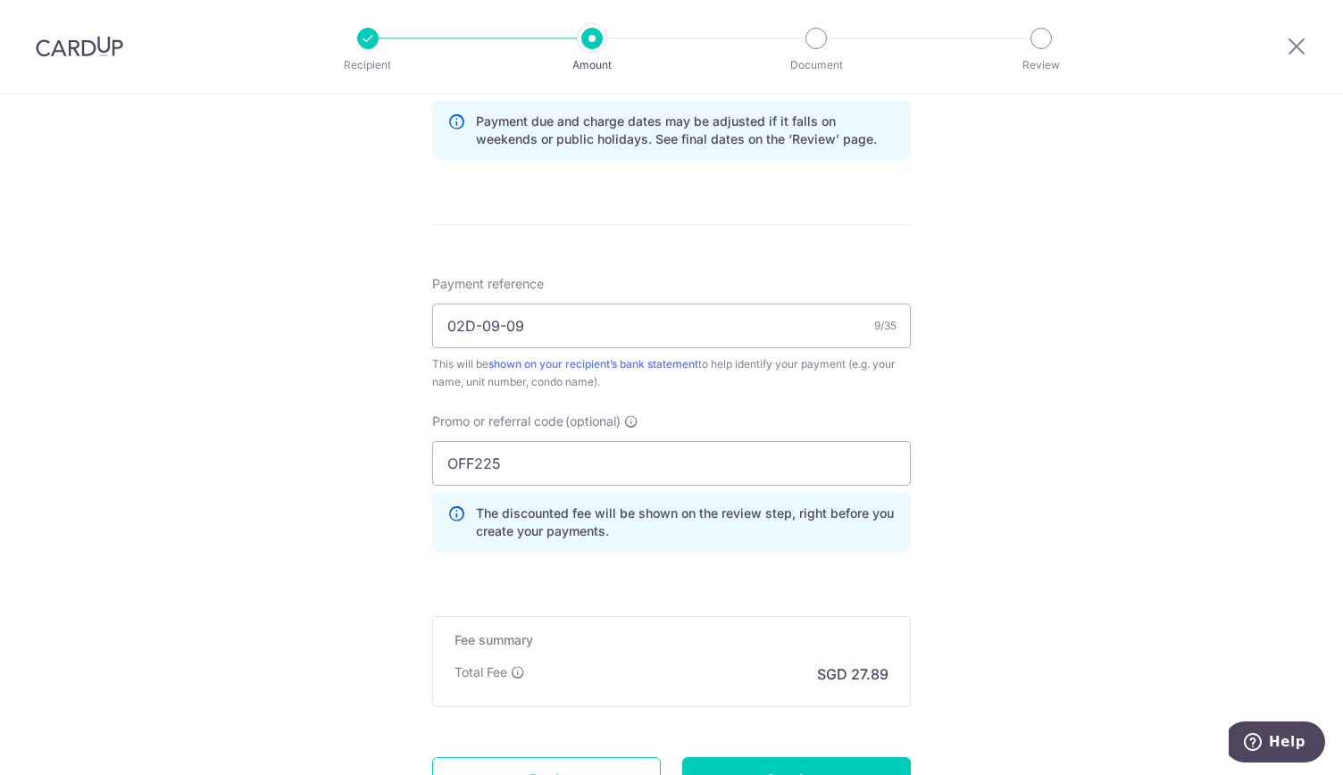
scroll to position [1155, 0]
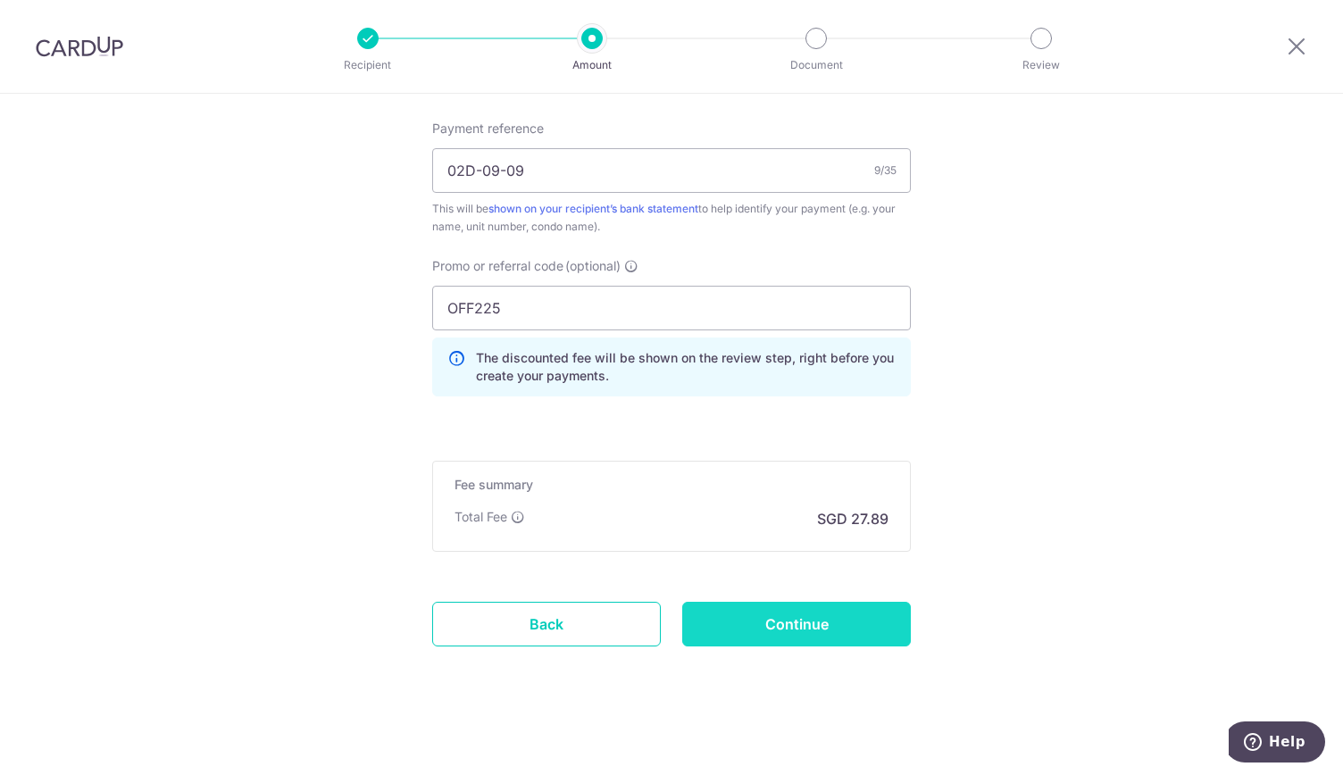
click at [840, 622] on input "Continue" at bounding box center [796, 624] width 229 height 45
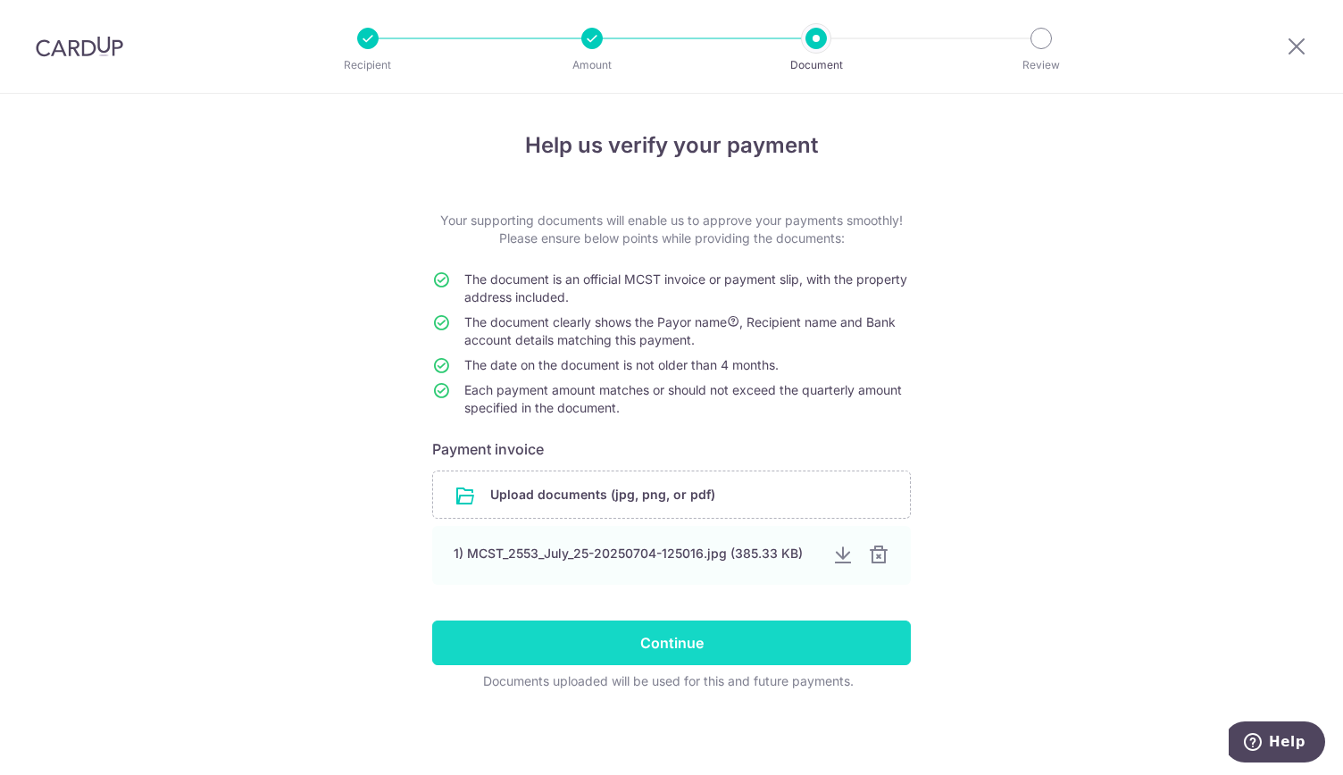
click at [766, 628] on input "Continue" at bounding box center [671, 643] width 479 height 45
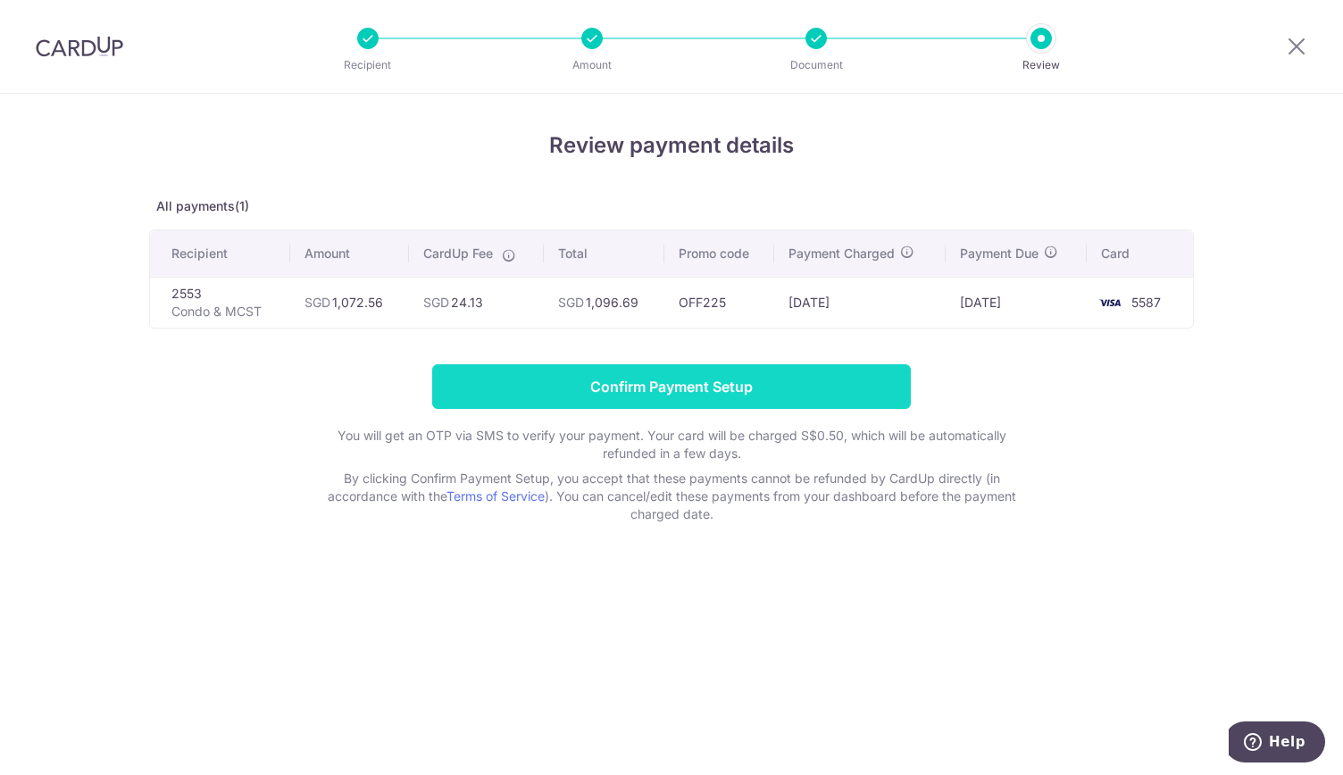
click at [707, 379] on input "Confirm Payment Setup" at bounding box center [671, 386] width 479 height 45
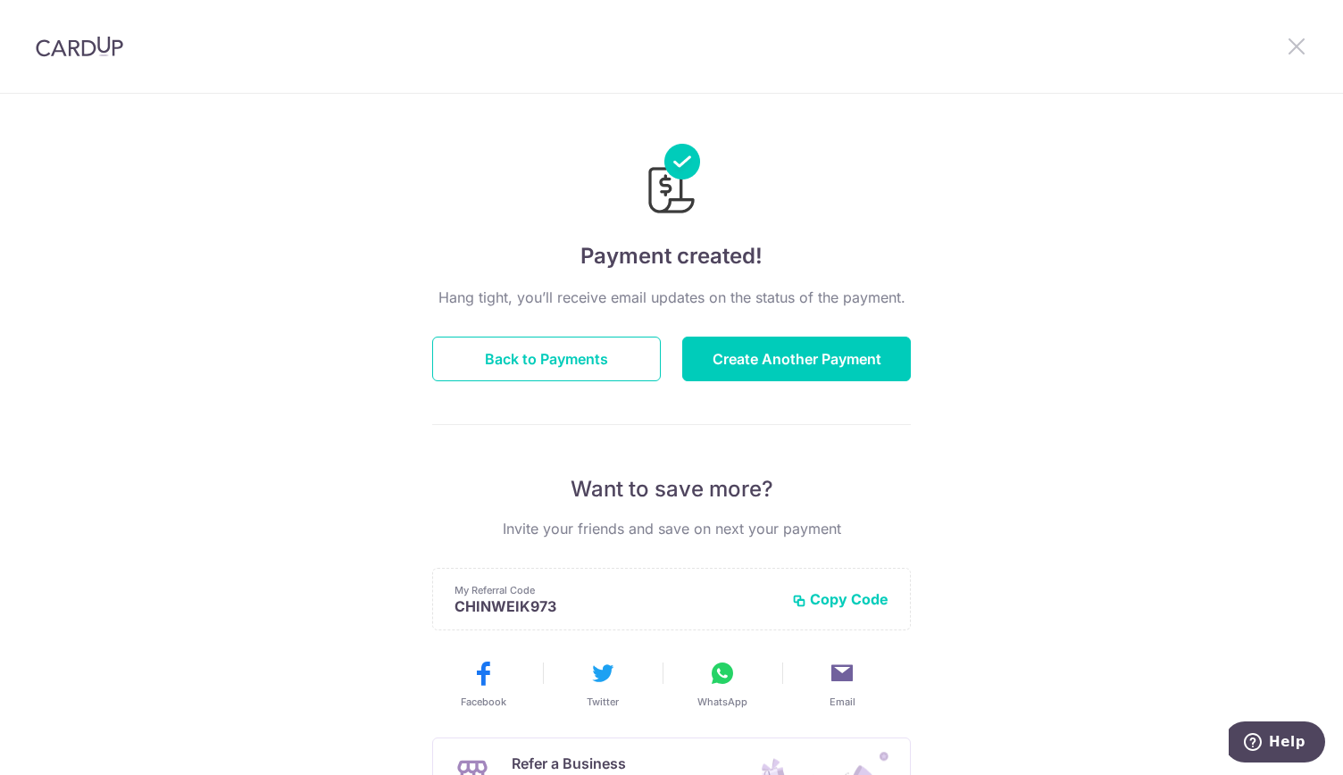
click at [1302, 51] on icon at bounding box center [1296, 46] width 21 height 22
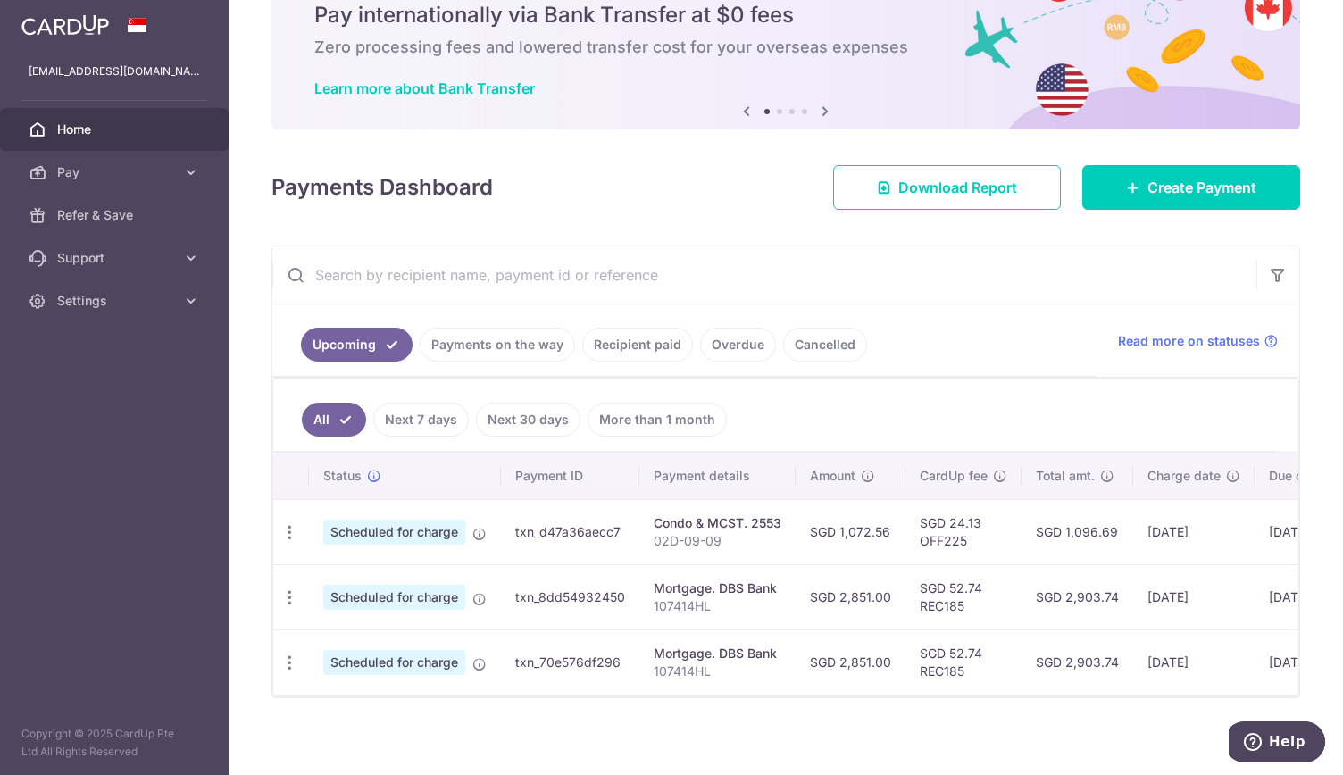
scroll to position [87, 0]
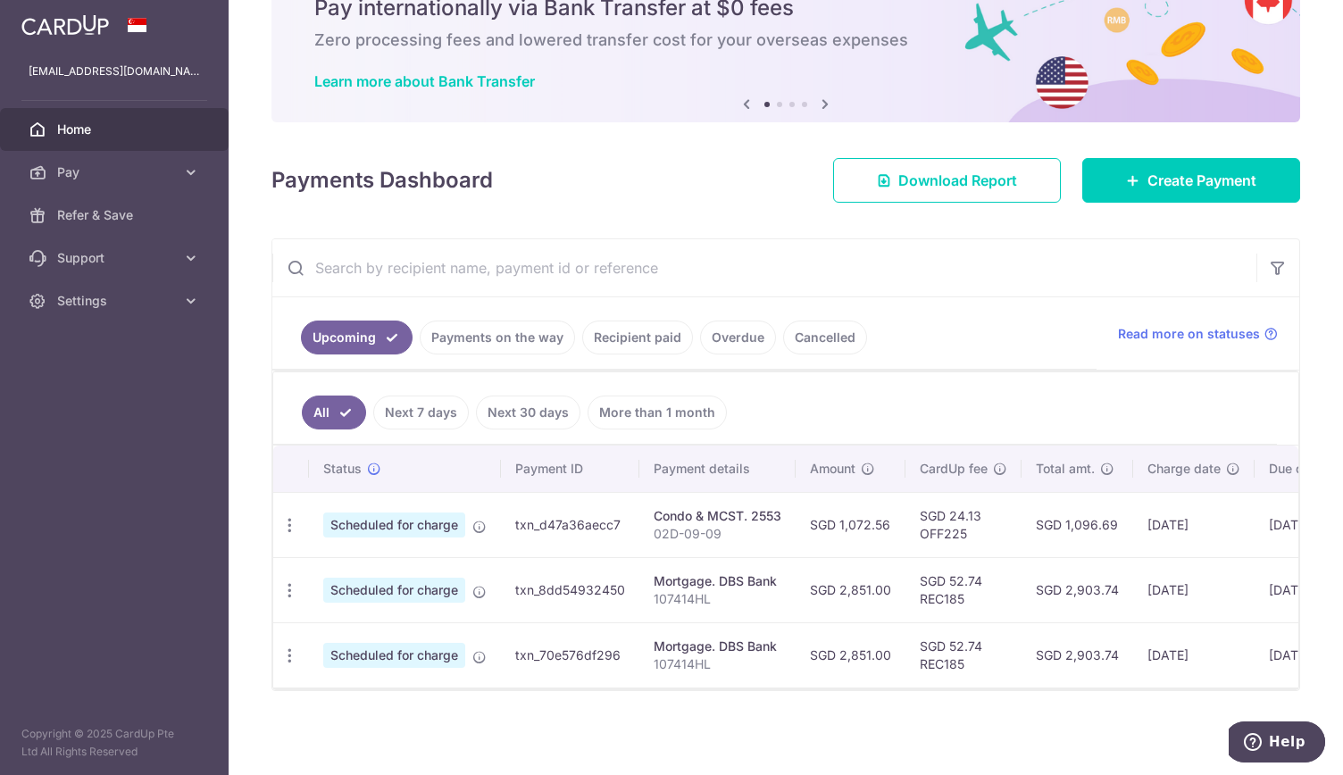
click at [916, 315] on ul "Upcoming Payments on the way Recipient paid Overdue Cancelled" at bounding box center [684, 333] width 824 height 72
click at [68, 22] on img at bounding box center [64, 24] width 87 height 21
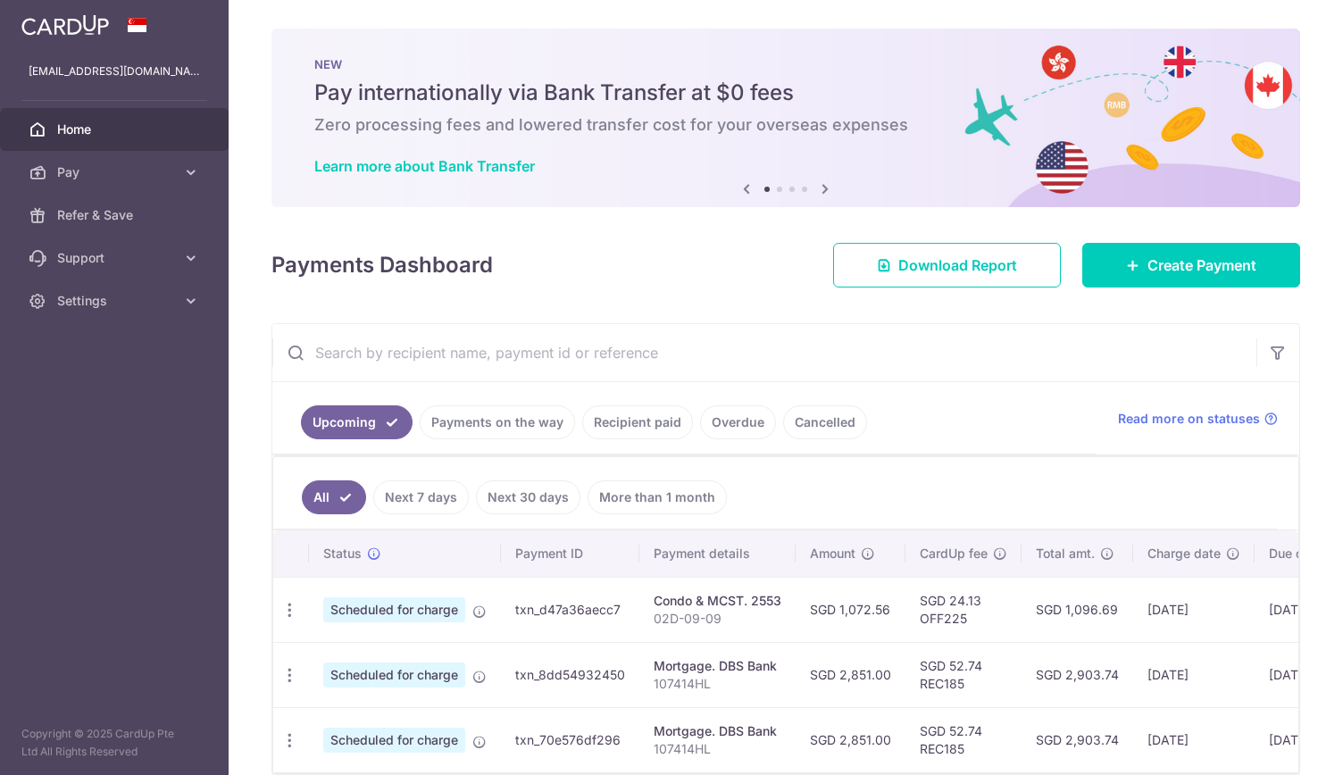
scroll to position [0, 0]
click at [112, 129] on span "Home" at bounding box center [116, 130] width 118 height 18
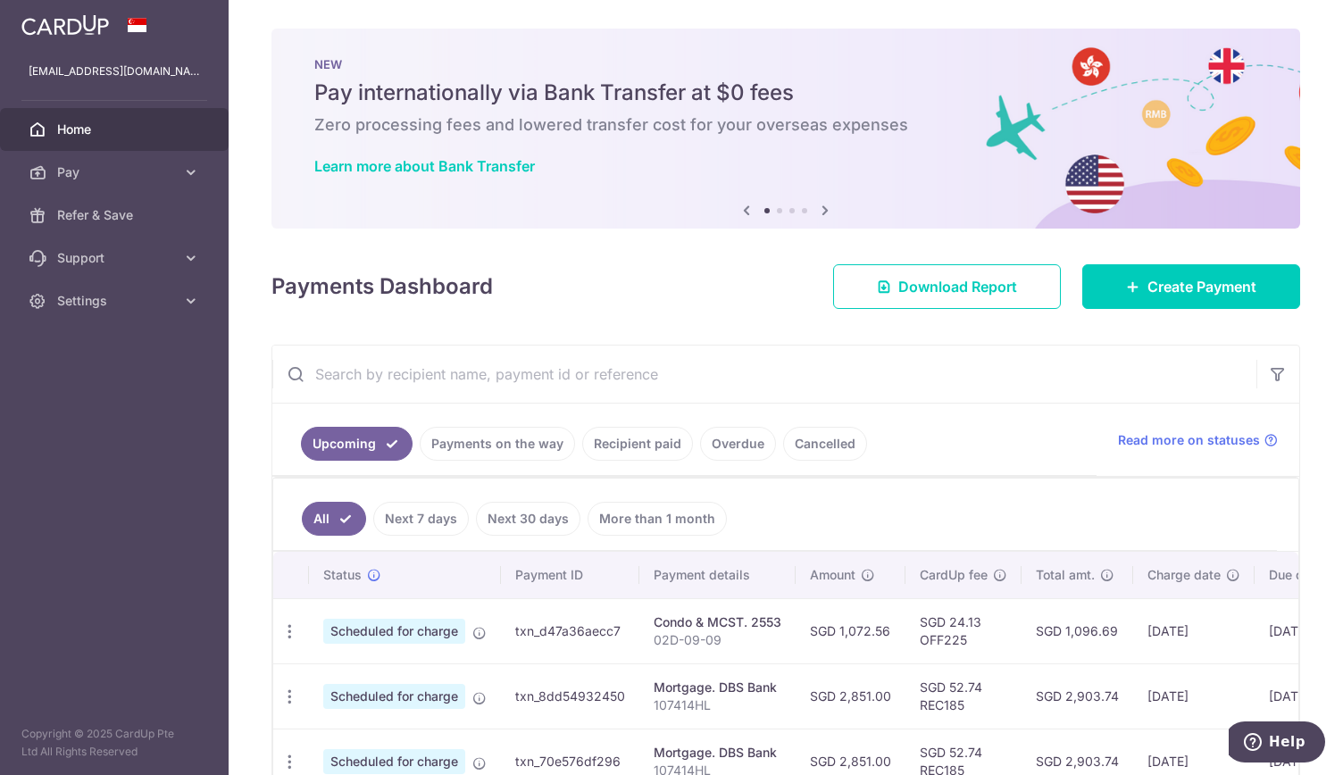
scroll to position [109, 0]
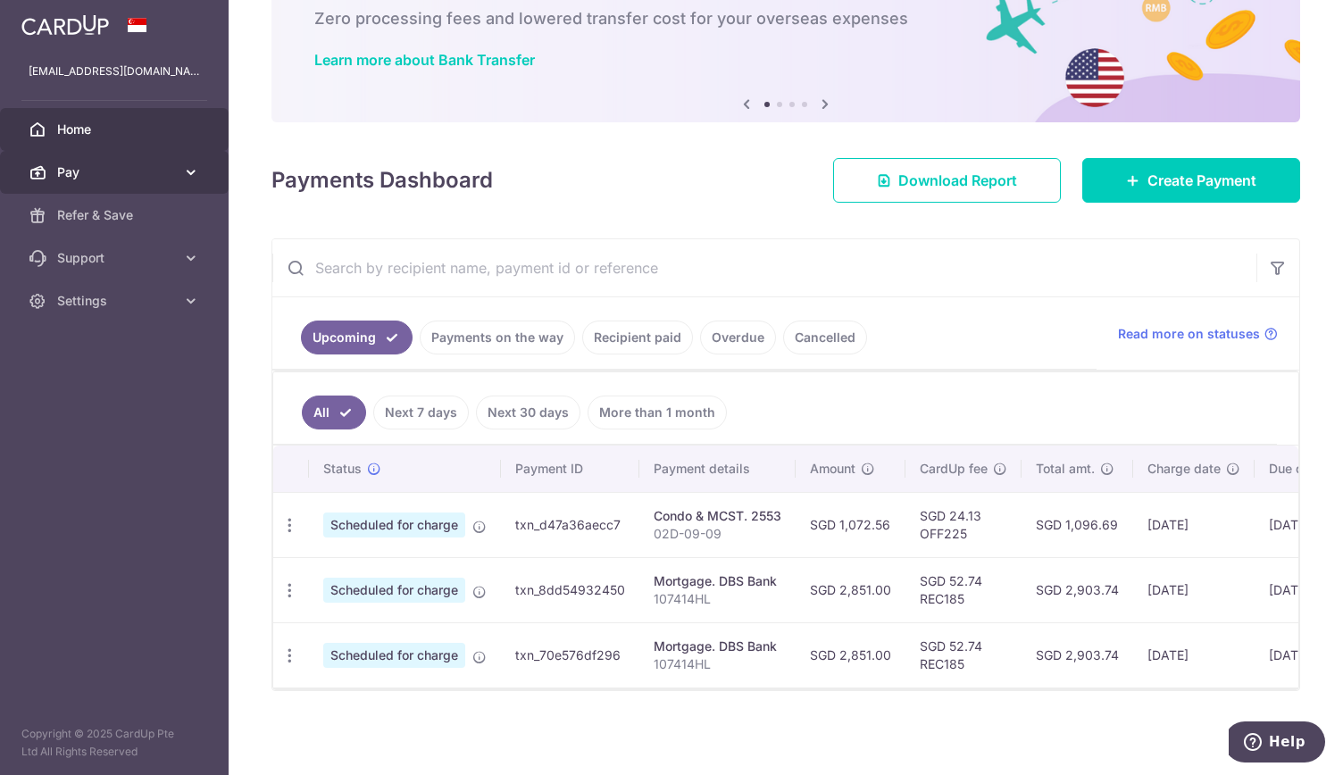
click at [183, 175] on icon at bounding box center [191, 172] width 18 height 18
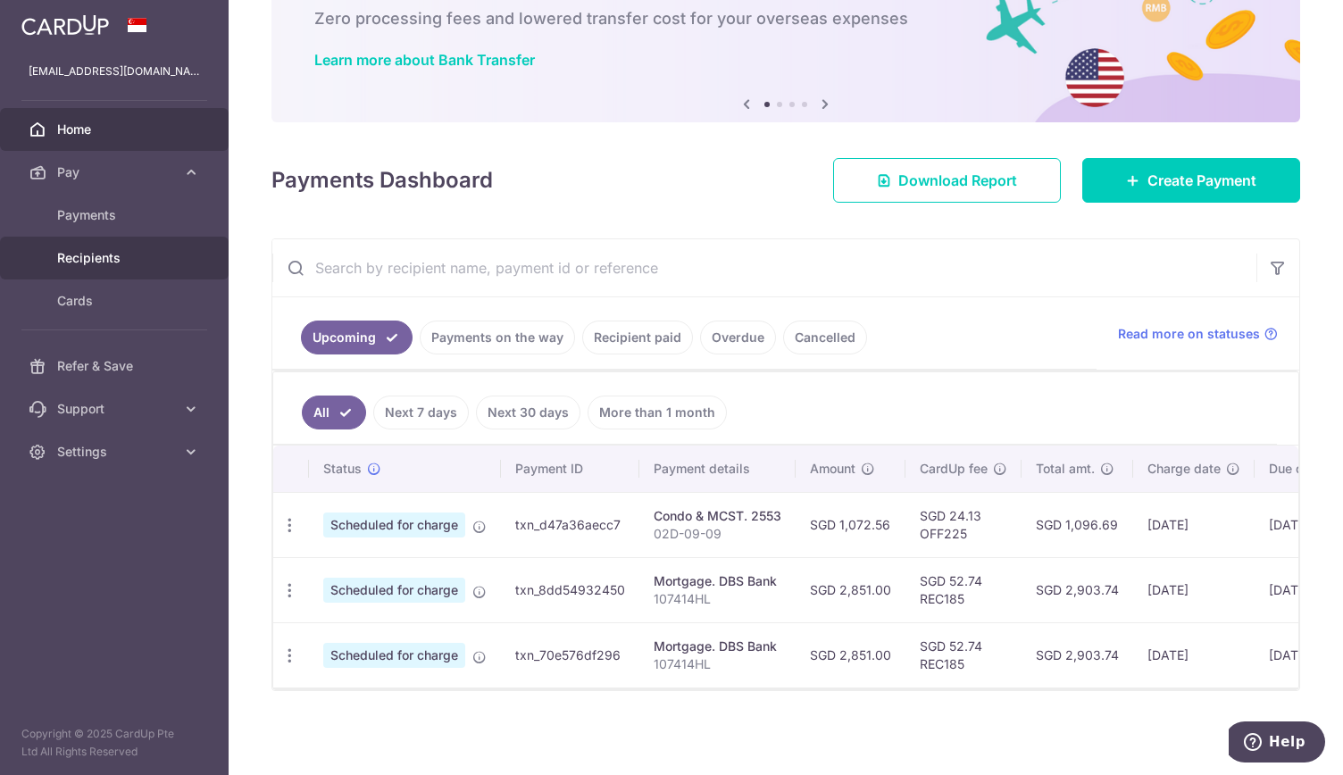
click at [100, 256] on span "Recipients" at bounding box center [116, 258] width 118 height 18
